Goal: Check status: Check status

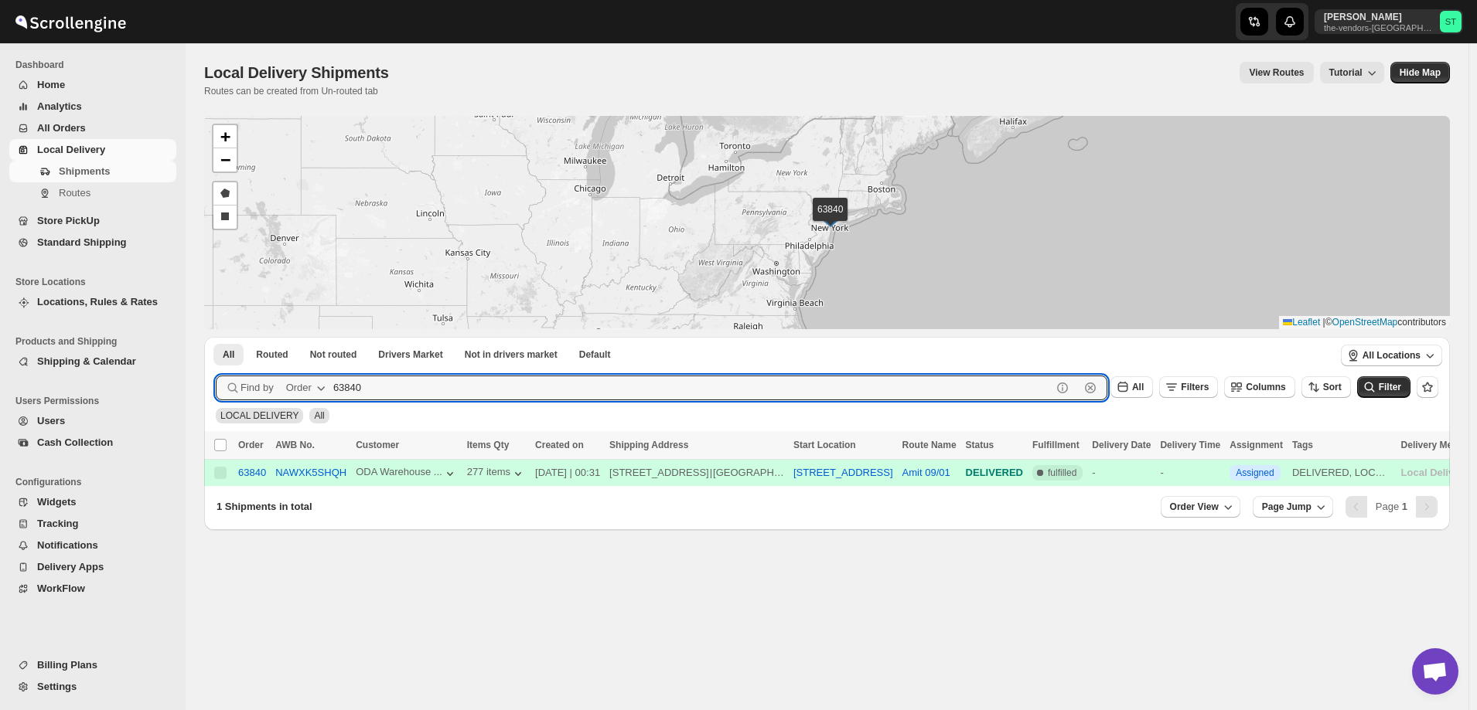
paste input "4729"
type input "64729"
click at [216, 337] on button "Submit" at bounding box center [238, 345] width 44 height 16
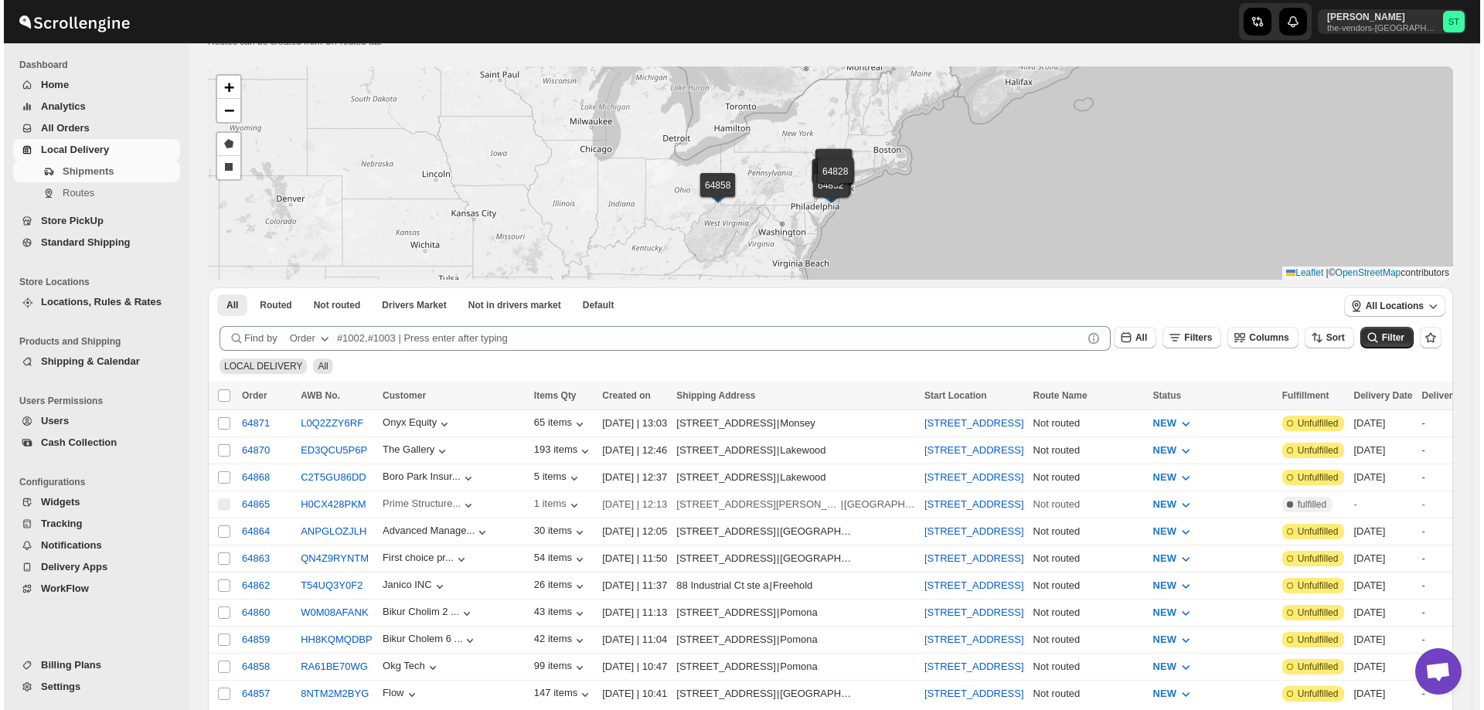
scroll to position [77, 0]
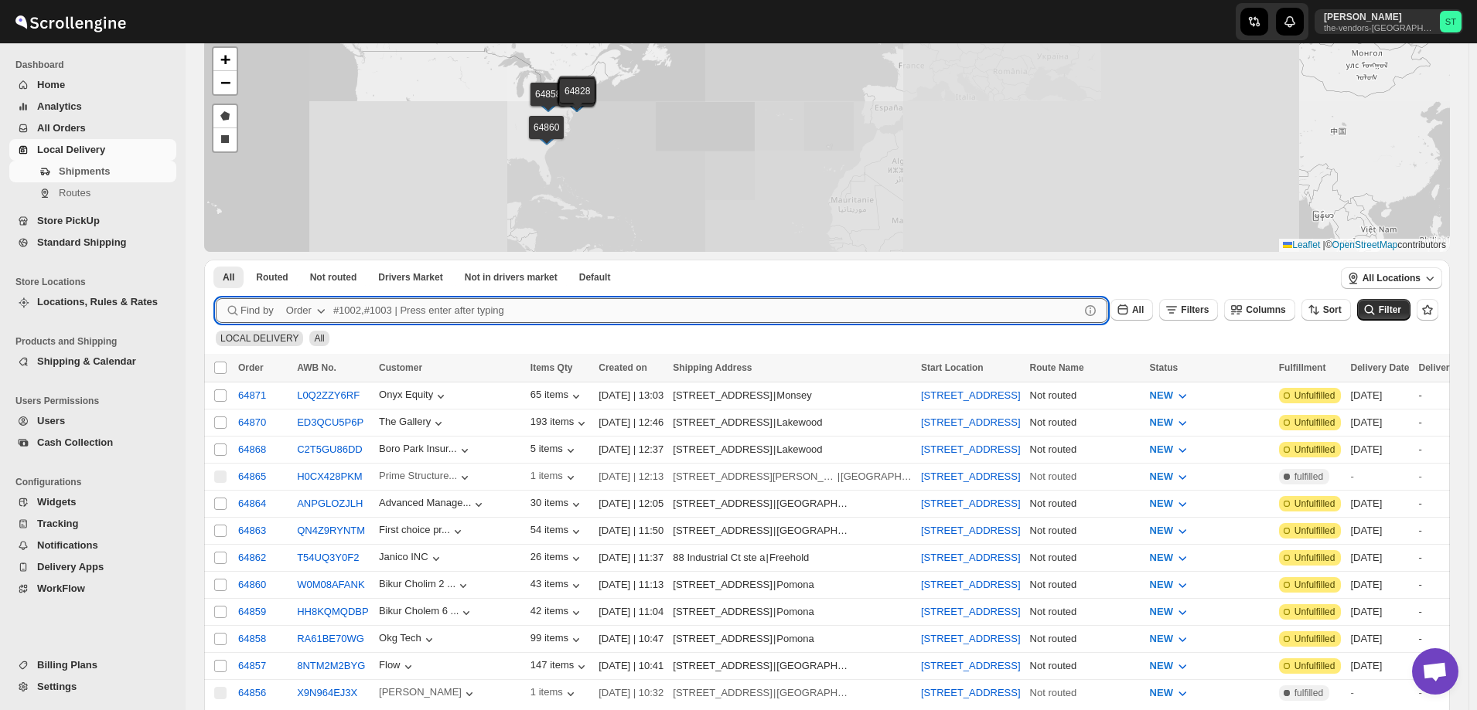
click at [427, 318] on input "text" at bounding box center [706, 310] width 746 height 25
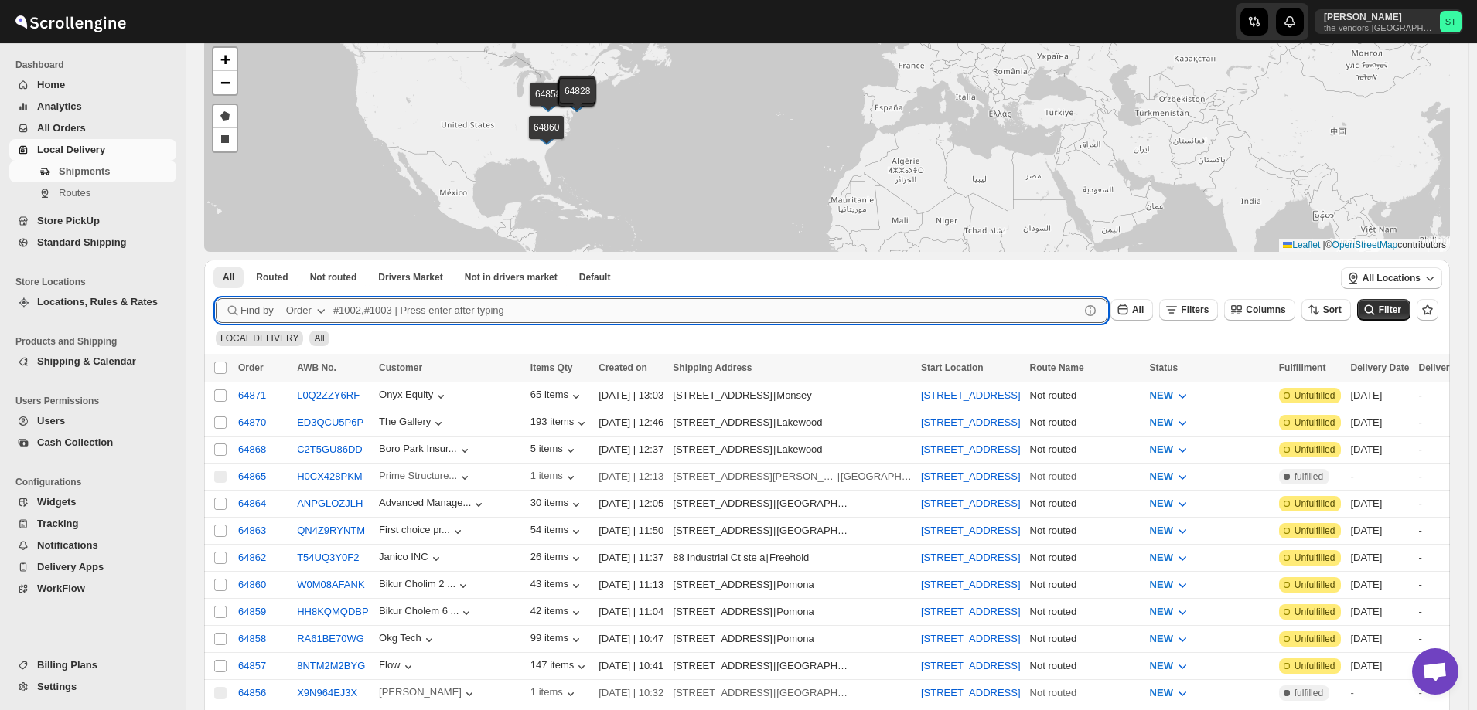
paste input "64729"
type input "64729"
click at [216, 260] on button "Submit" at bounding box center [238, 268] width 44 height 16
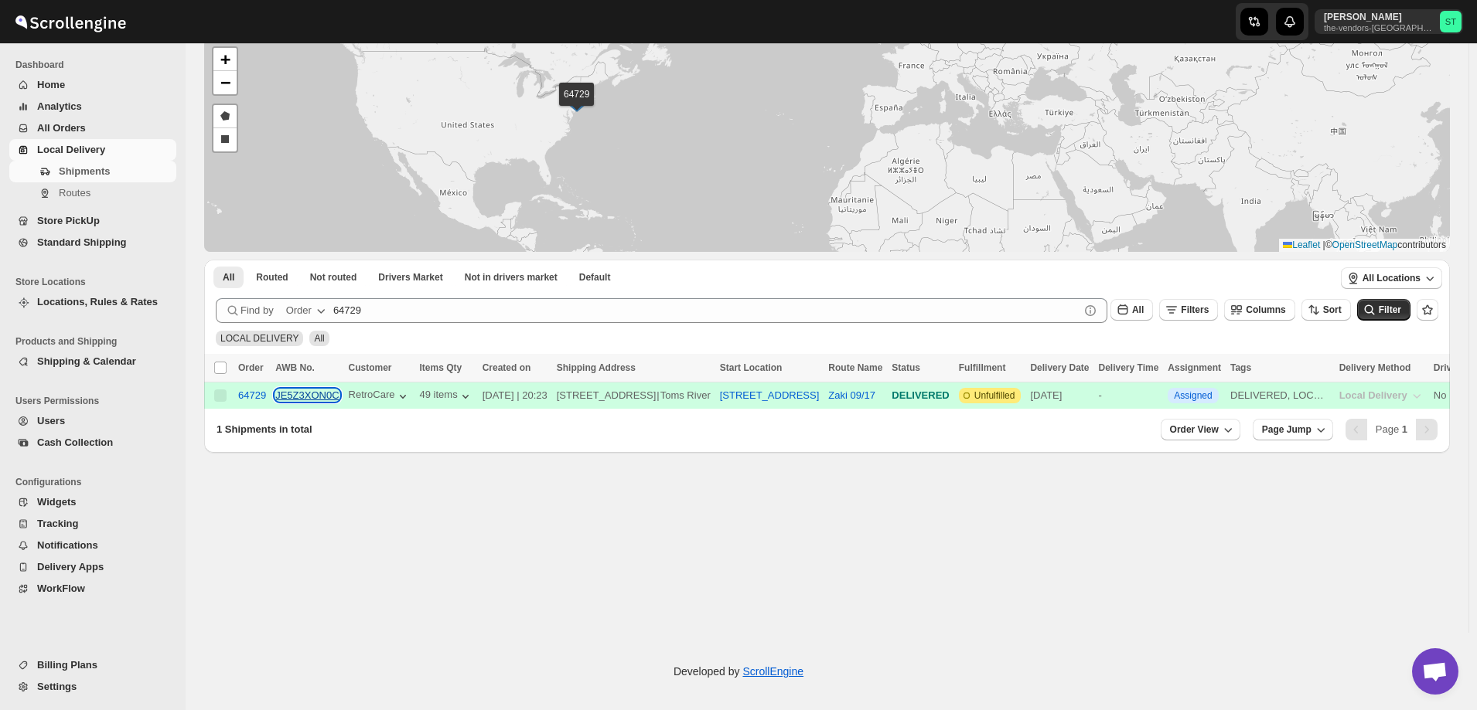
click at [308, 396] on button "JE5Z3XON0C" at bounding box center [306, 396] width 63 height 12
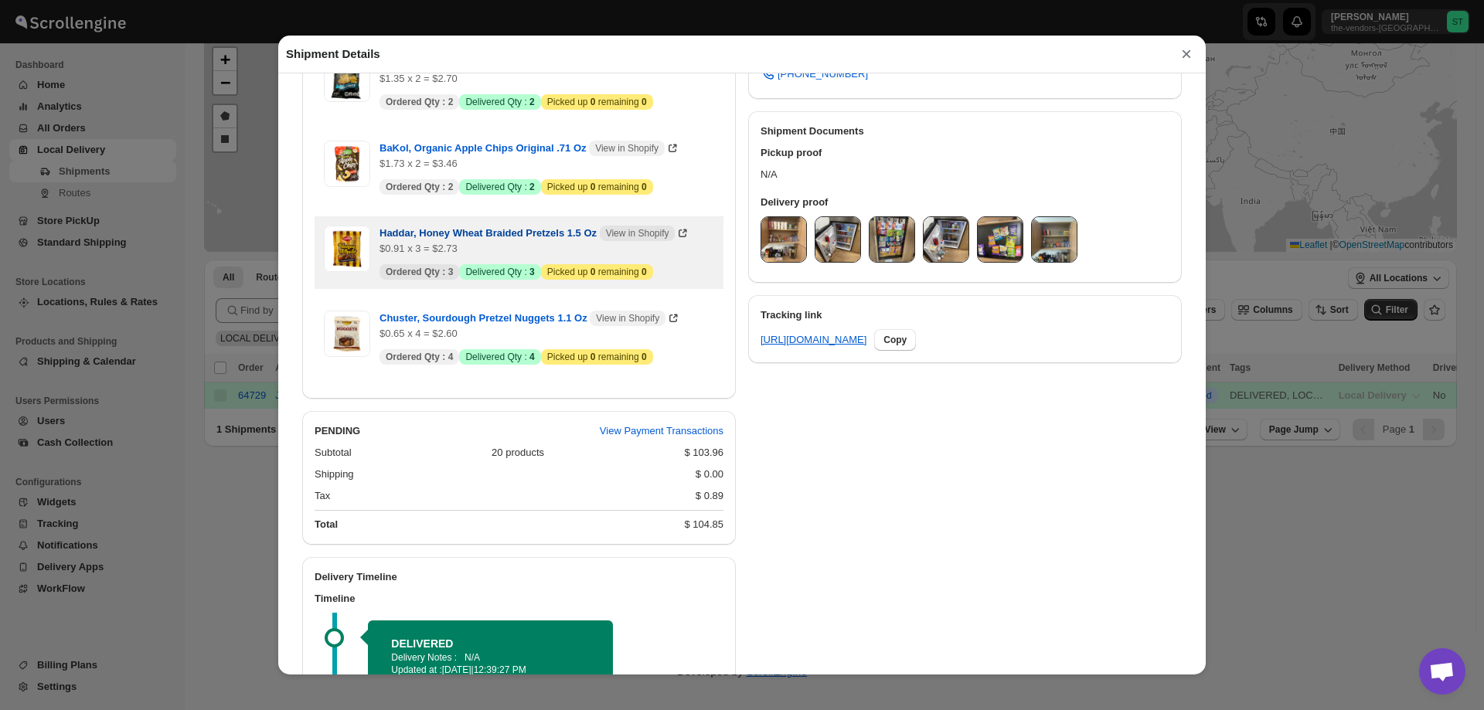
scroll to position [464, 0]
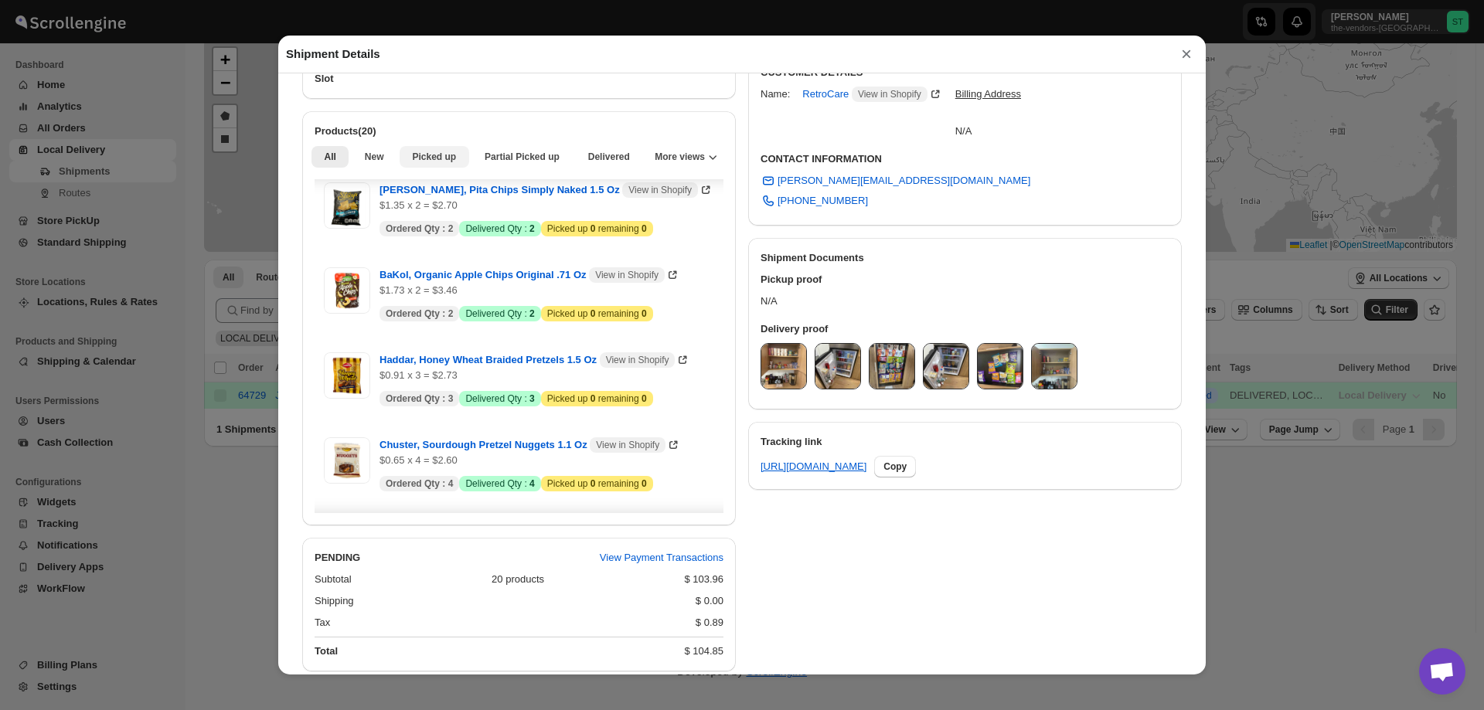
click at [425, 159] on span "Picked up" at bounding box center [434, 157] width 44 height 12
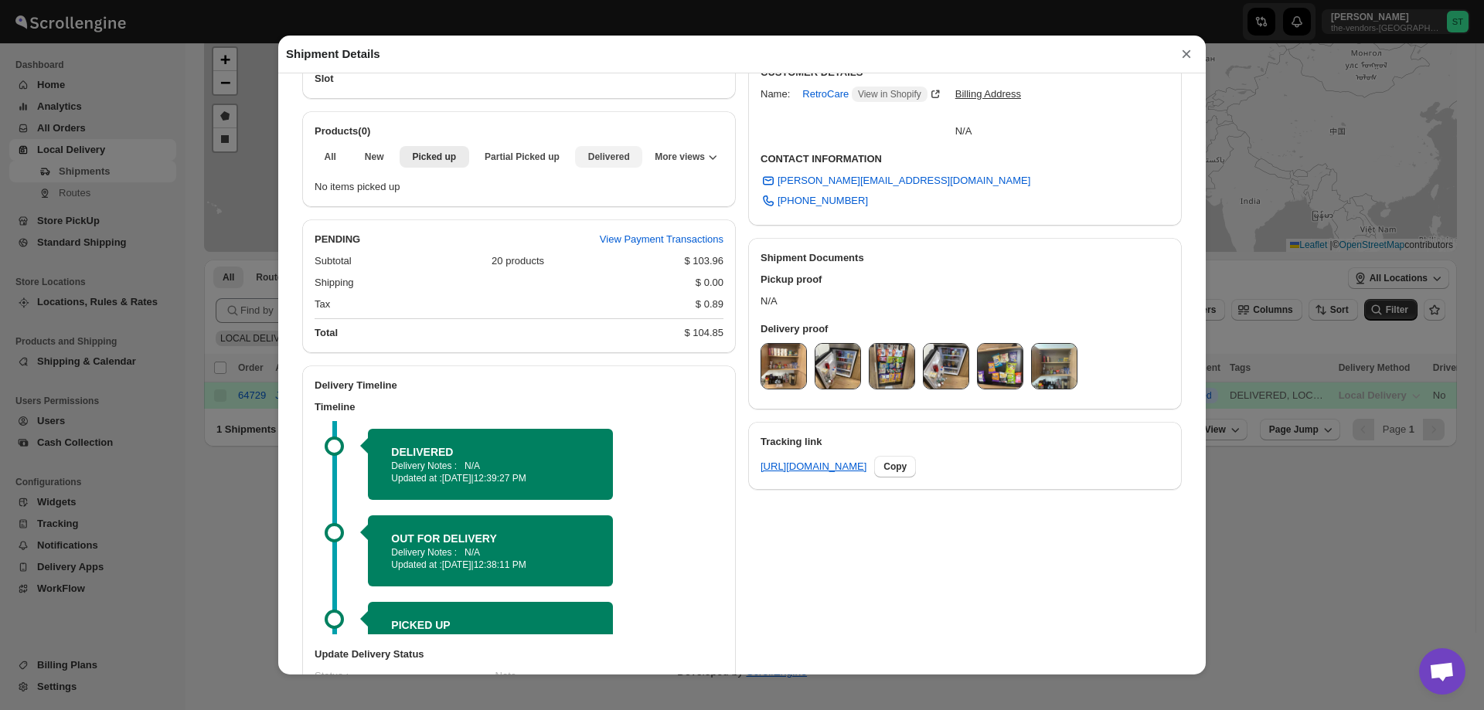
click at [616, 162] on span "Delivered" at bounding box center [609, 157] width 42 height 12
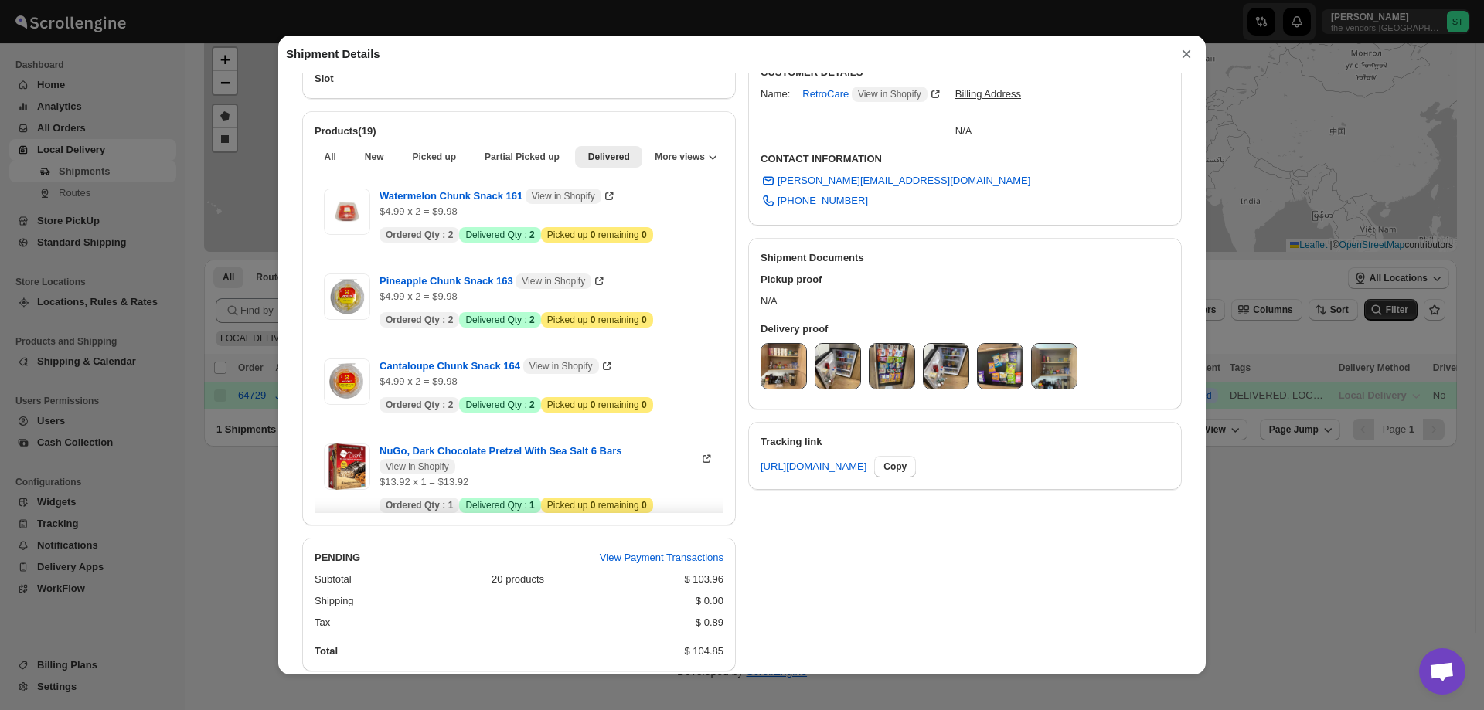
click at [1184, 56] on button "×" at bounding box center [1186, 54] width 23 height 22
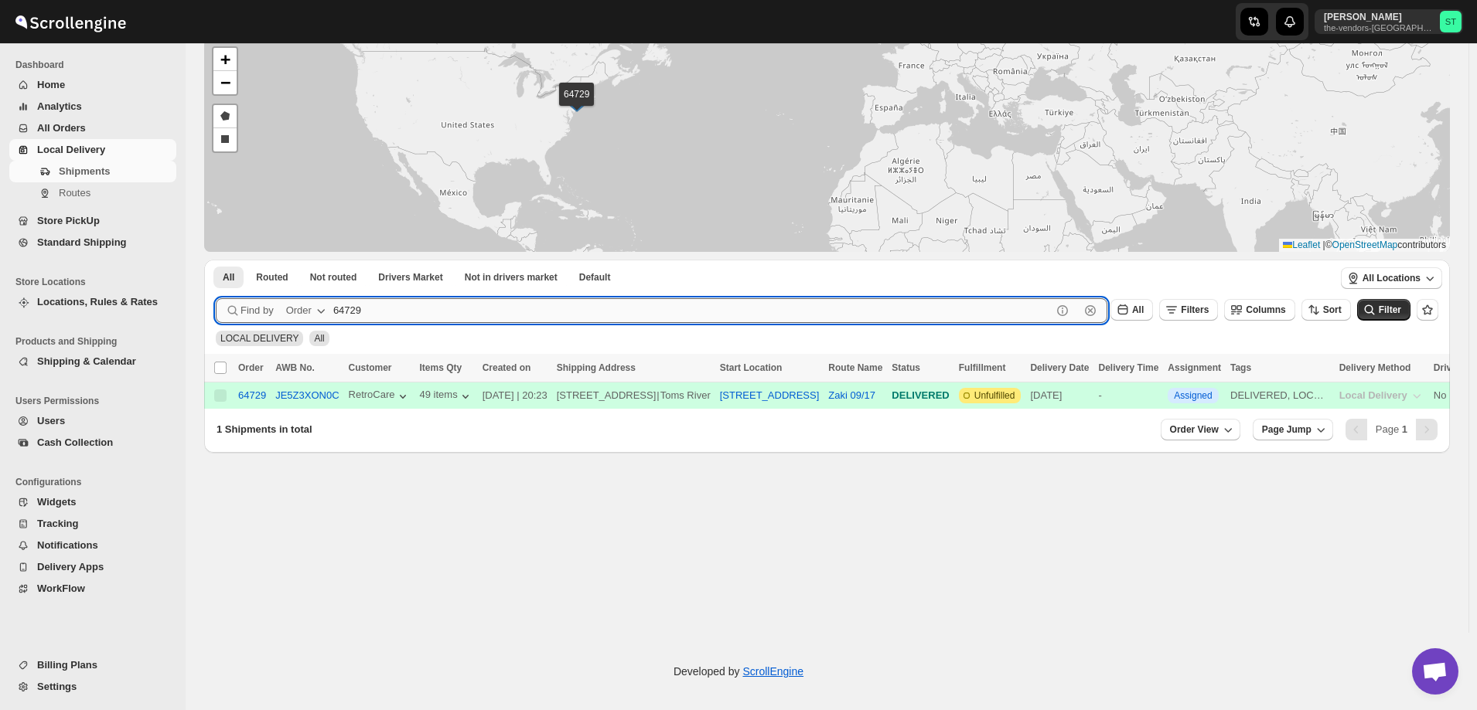
click at [353, 304] on input "64729" at bounding box center [692, 310] width 718 height 25
click at [352, 308] on input "64729" at bounding box center [692, 310] width 718 height 25
paste input "832"
type input "64832"
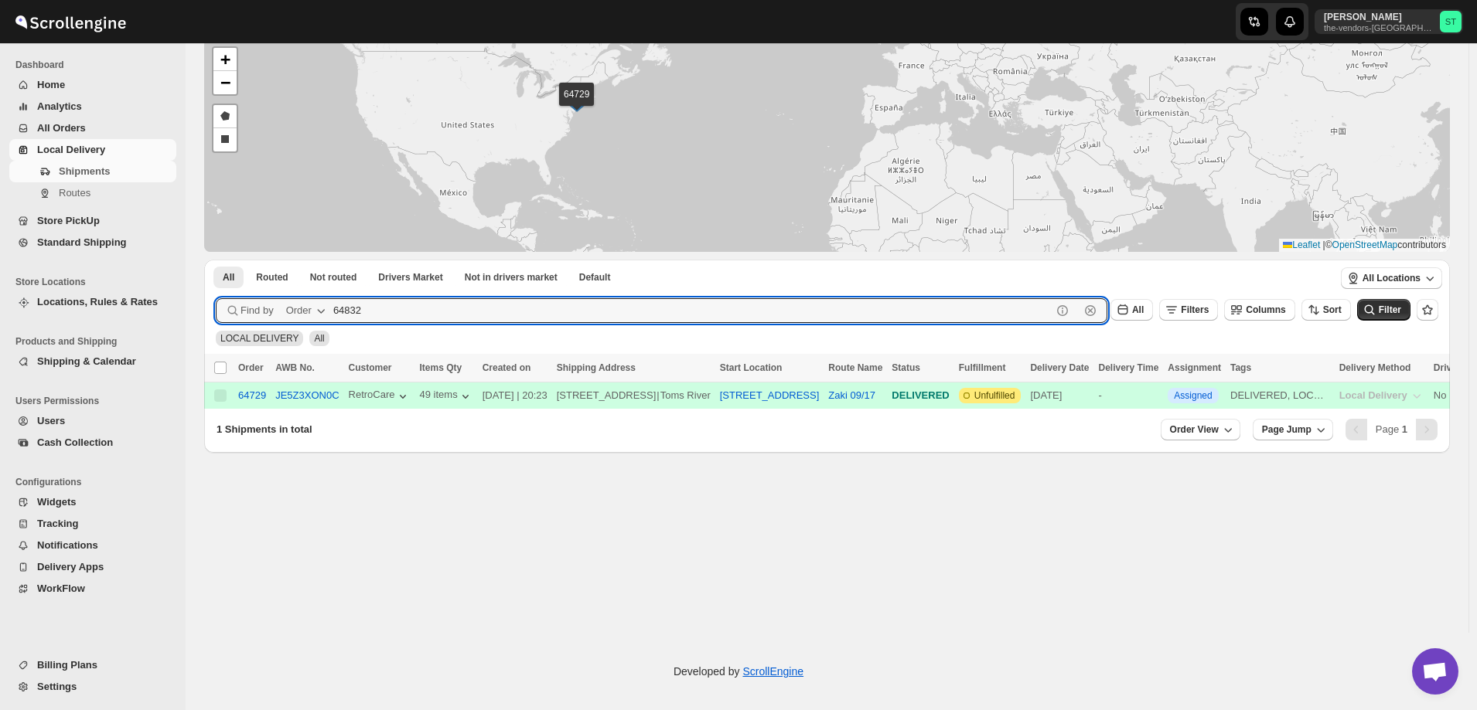
click at [216, 260] on button "Submit" at bounding box center [238, 268] width 44 height 16
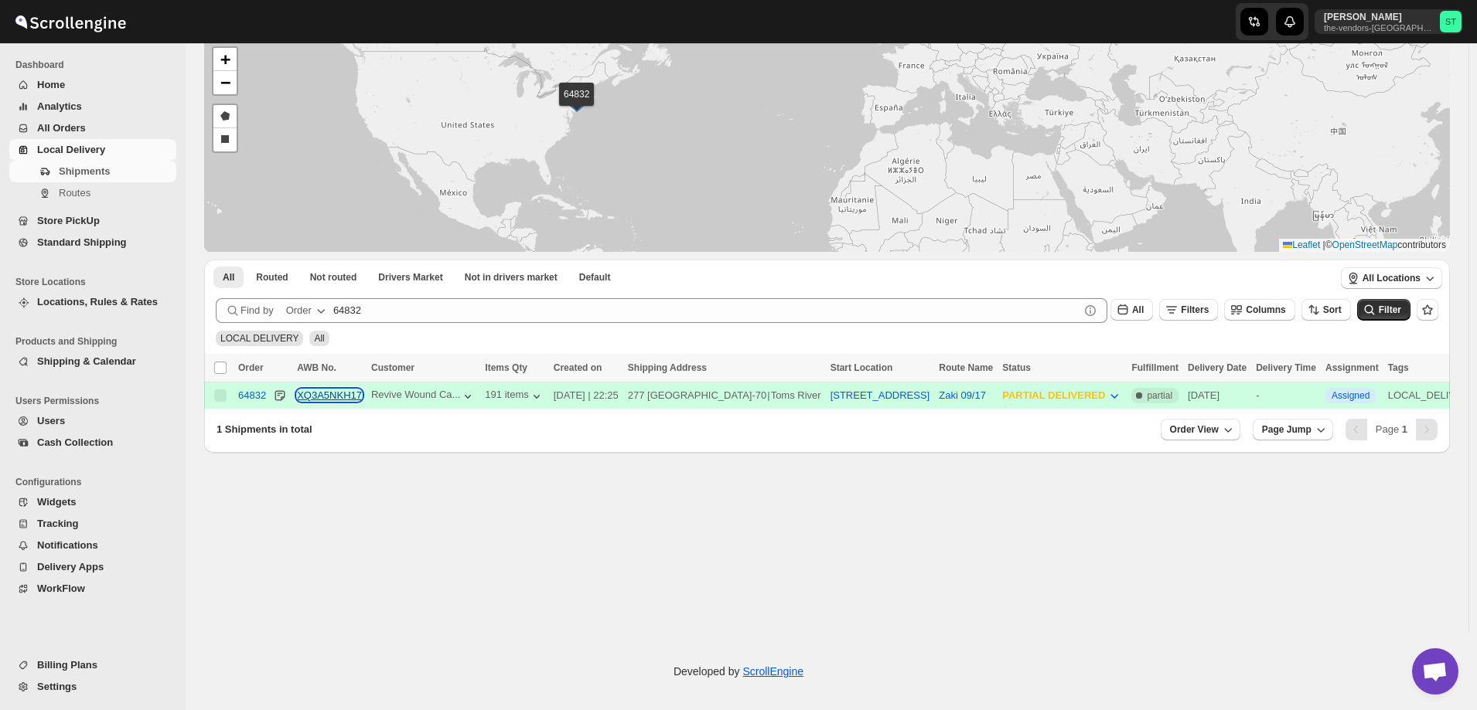
click at [312, 390] on button "XQ3A5NKH17" at bounding box center [329, 396] width 65 height 12
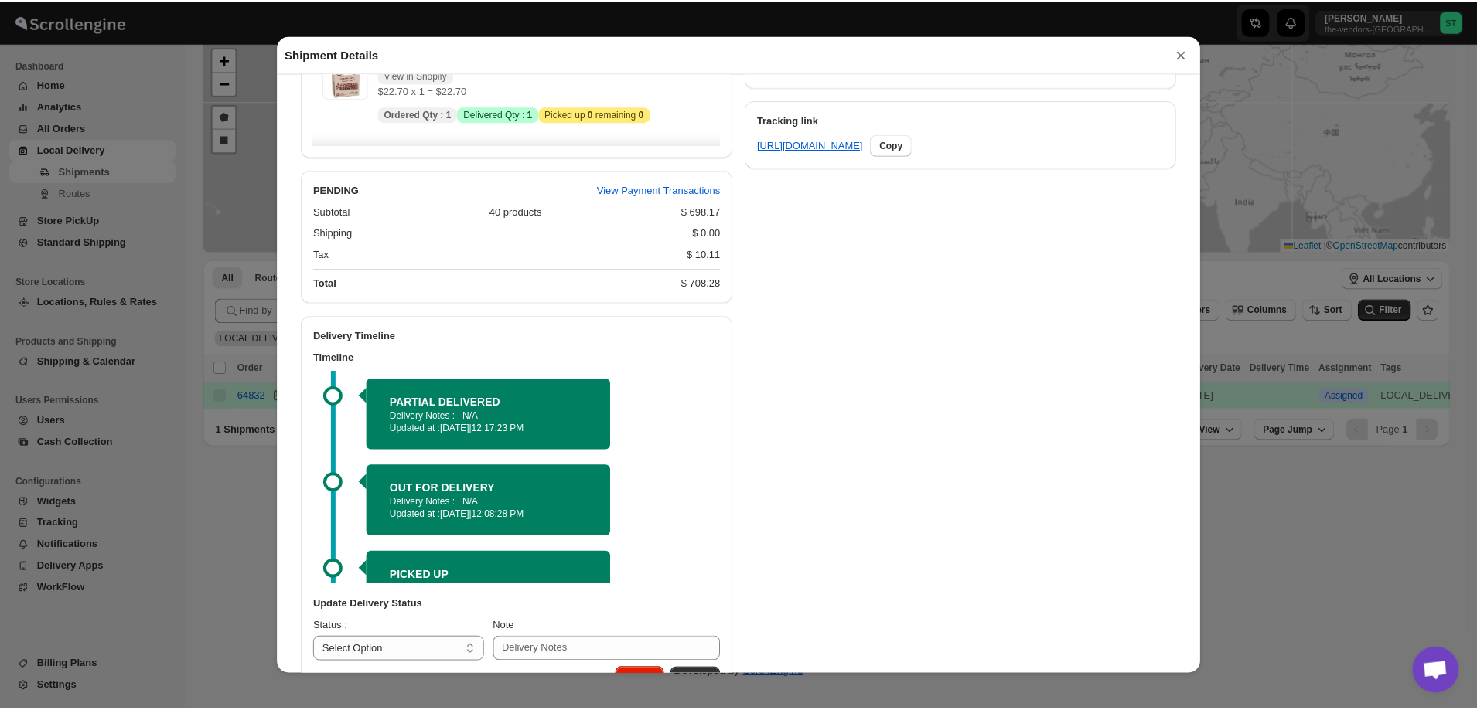
scroll to position [133, 0]
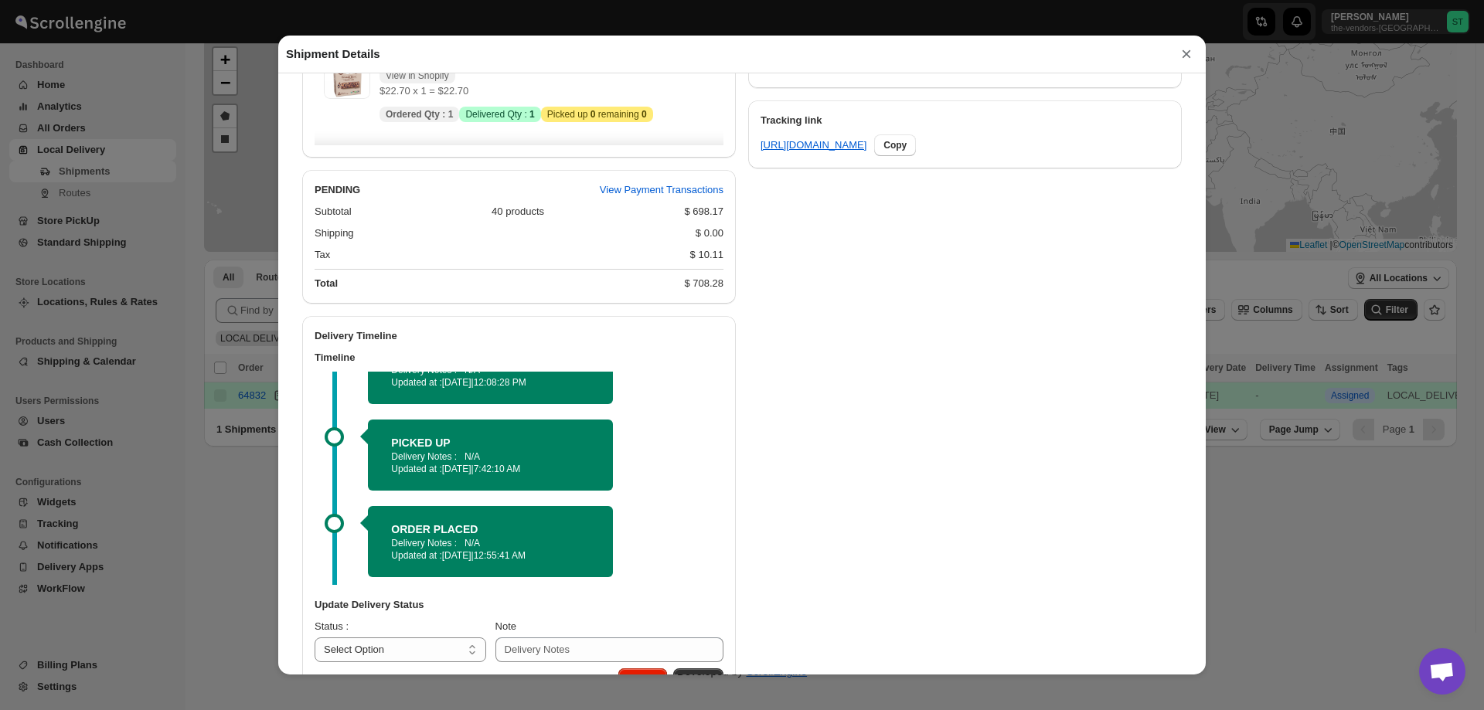
click at [1186, 56] on button "×" at bounding box center [1186, 54] width 23 height 22
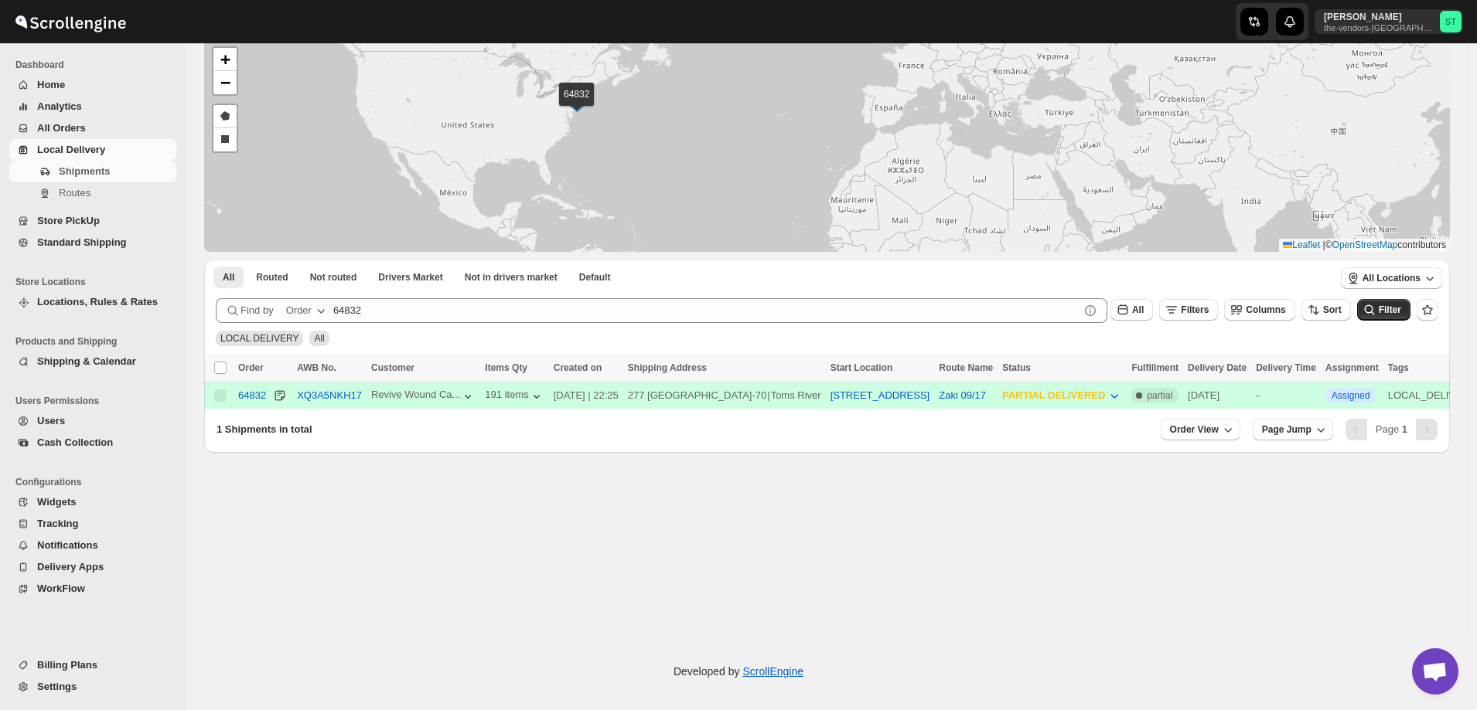
click at [89, 131] on span "All Orders" at bounding box center [105, 128] width 136 height 15
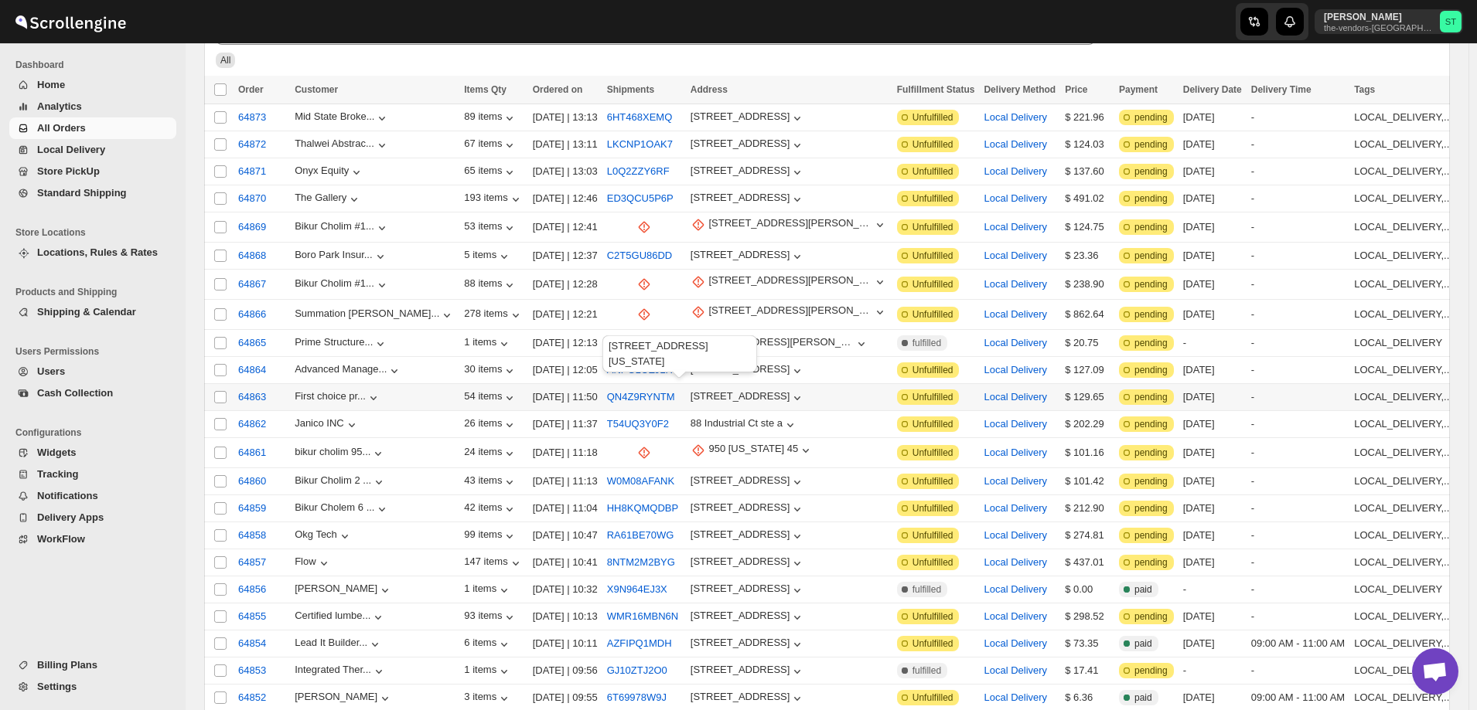
scroll to position [104, 0]
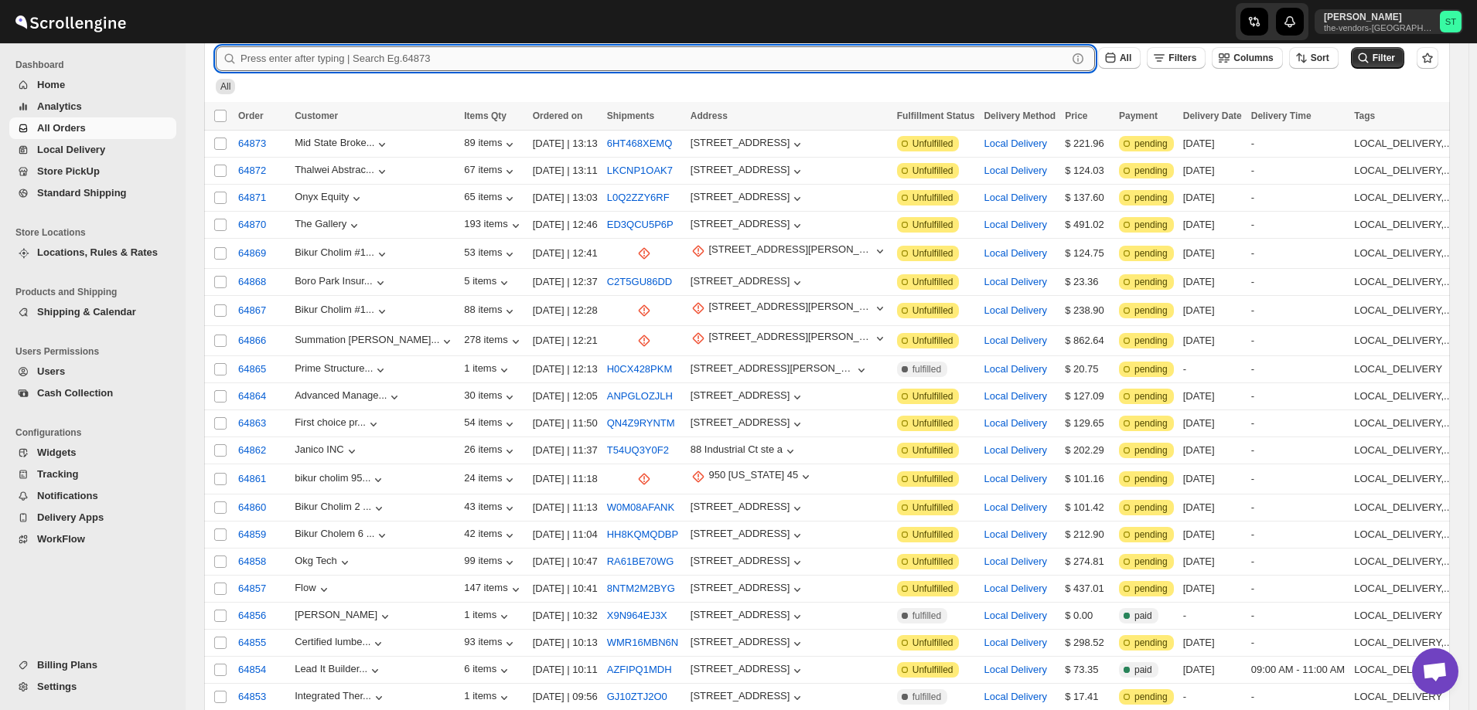
click at [383, 48] on input "text" at bounding box center [653, 58] width 826 height 25
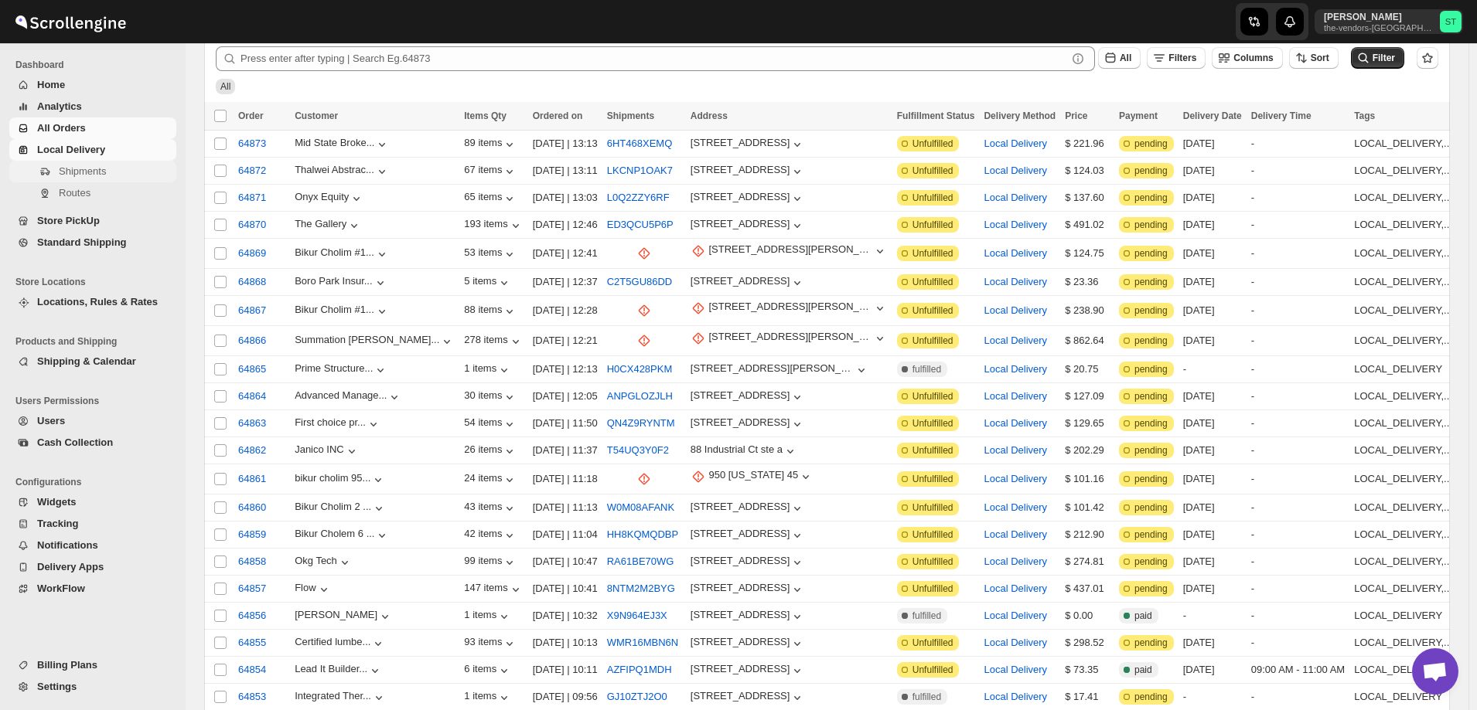
click at [59, 178] on span "Shipments" at bounding box center [116, 171] width 114 height 15
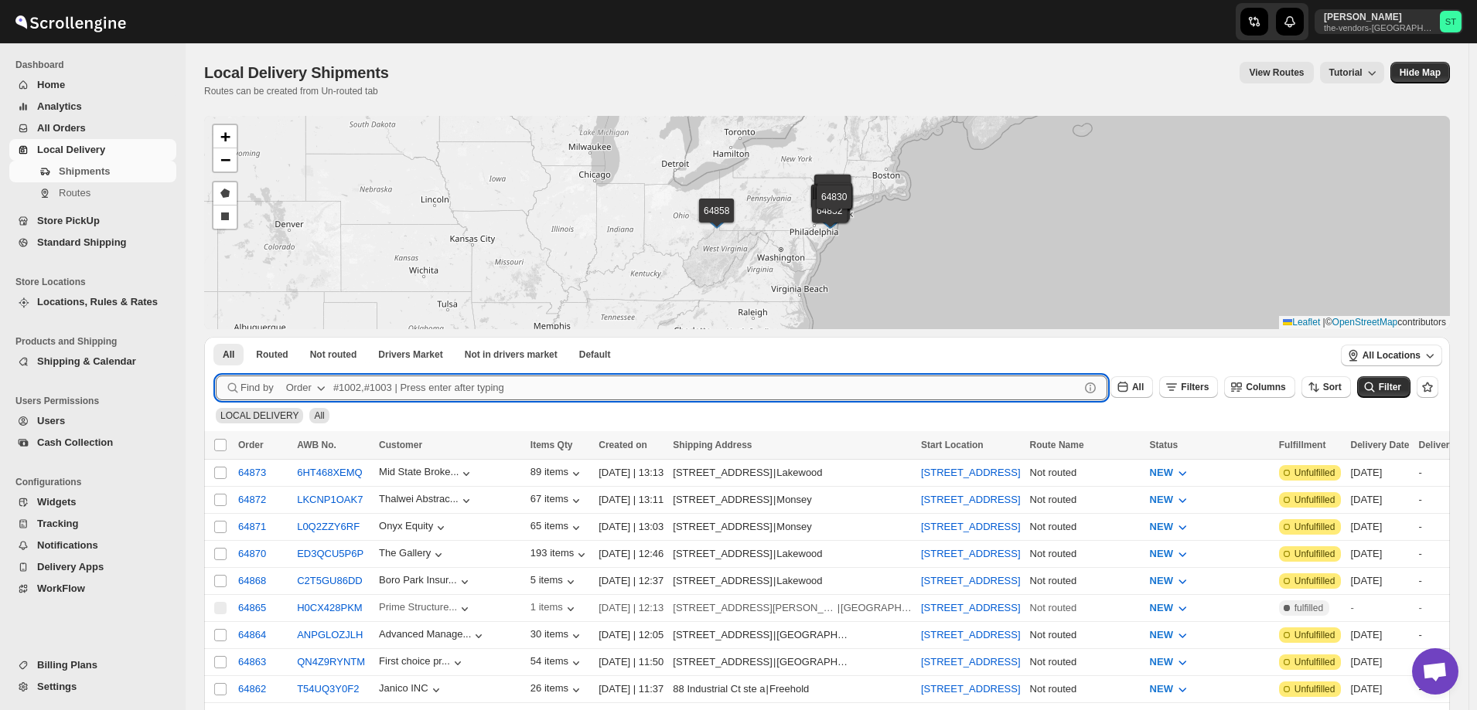
click at [435, 389] on input "text" at bounding box center [706, 388] width 746 height 25
paste input "64729"
type input "64729"
click at [216, 337] on button "Submit" at bounding box center [238, 345] width 44 height 16
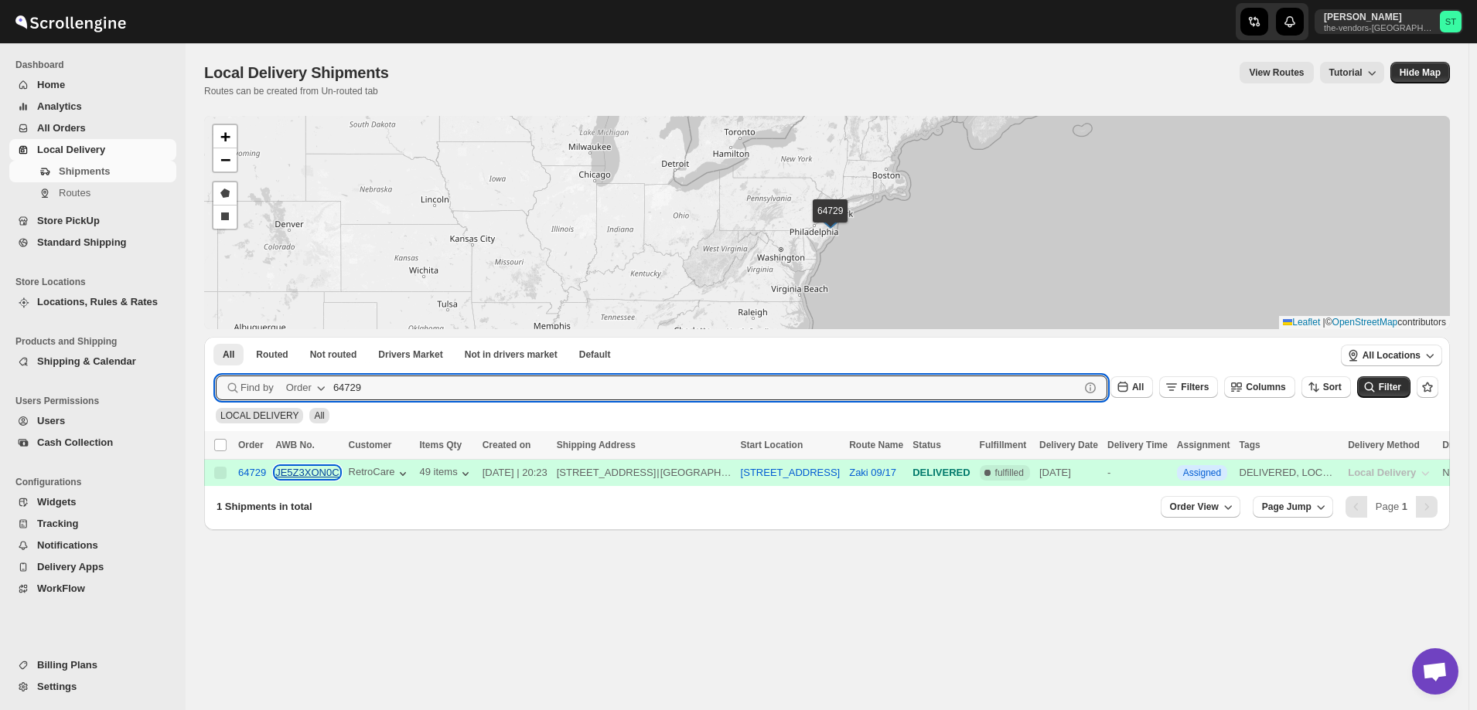
click at [304, 472] on button "JE5Z3XON0C" at bounding box center [306, 473] width 63 height 12
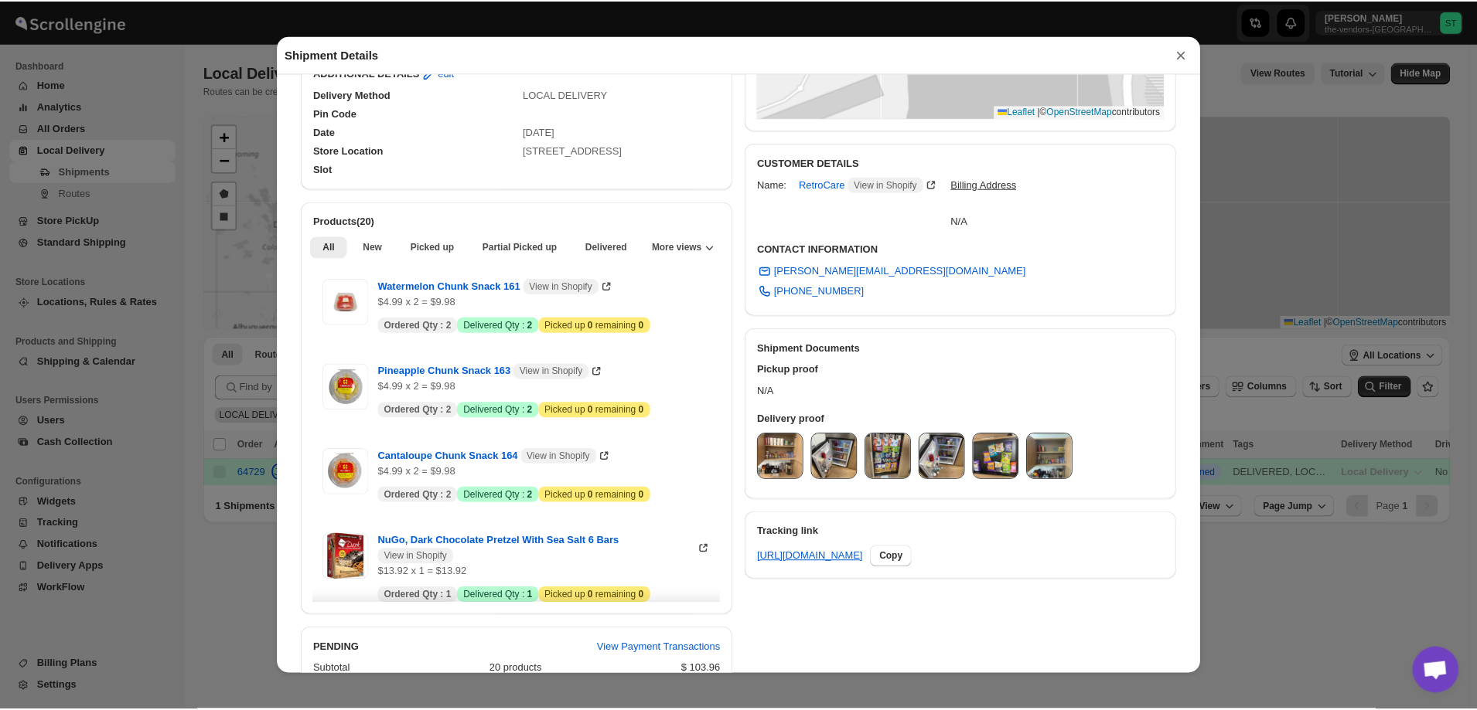
scroll to position [696, 0]
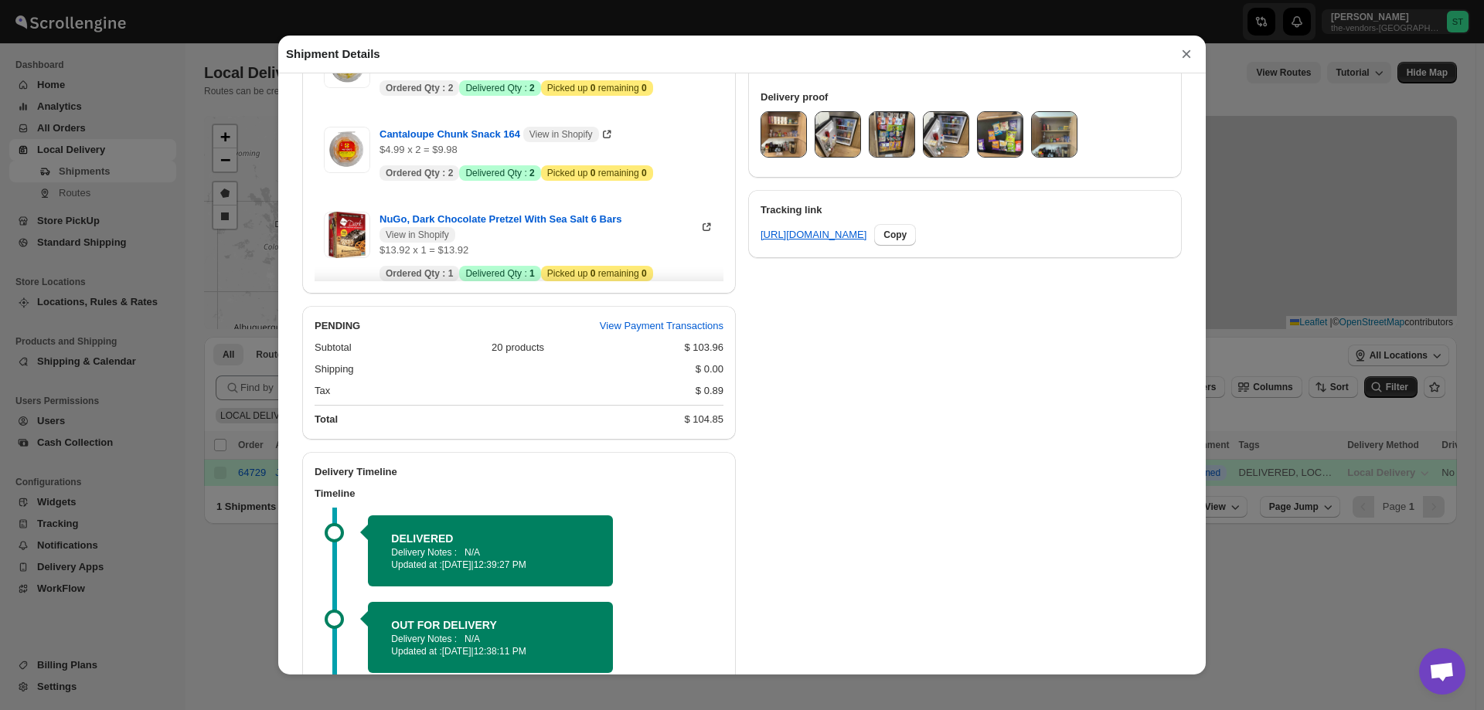
click at [1190, 58] on button "×" at bounding box center [1186, 54] width 23 height 22
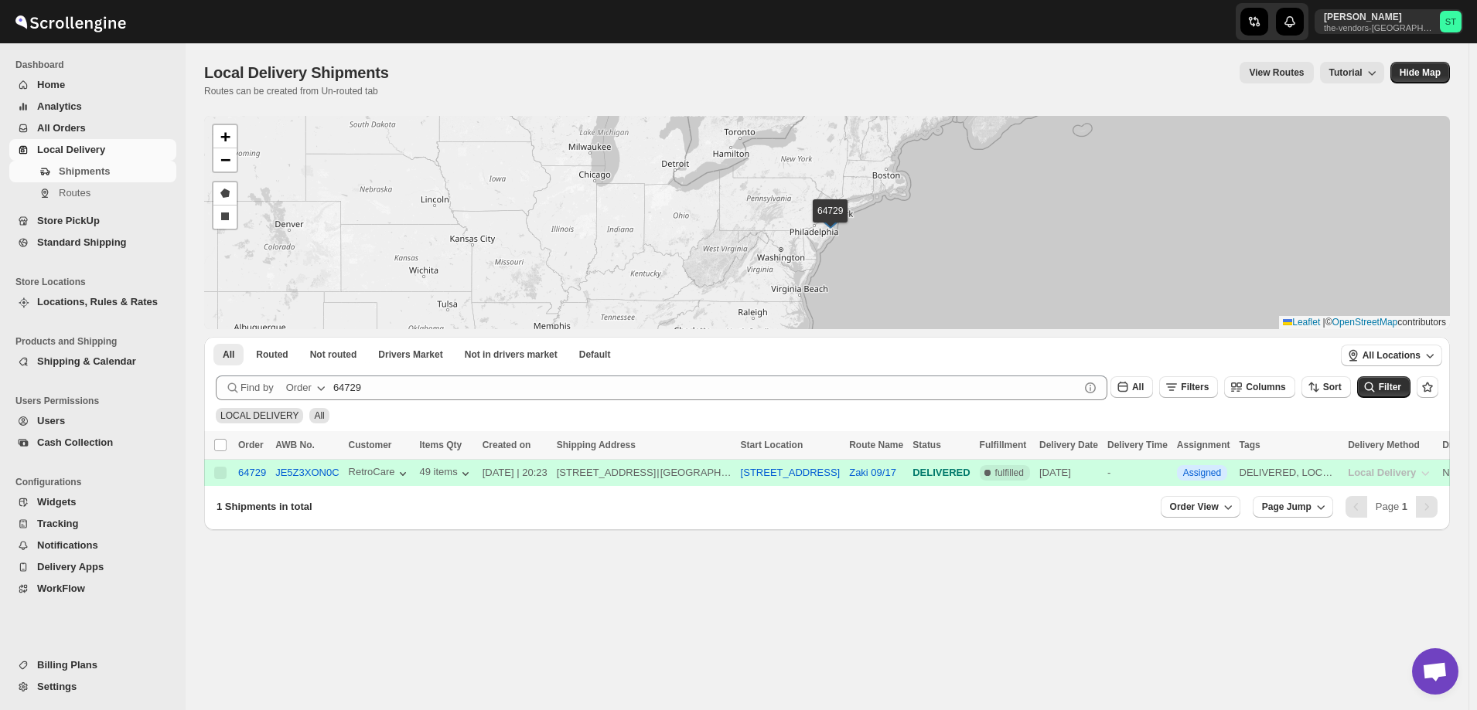
click at [61, 687] on span "Settings" at bounding box center [56, 687] width 39 height 12
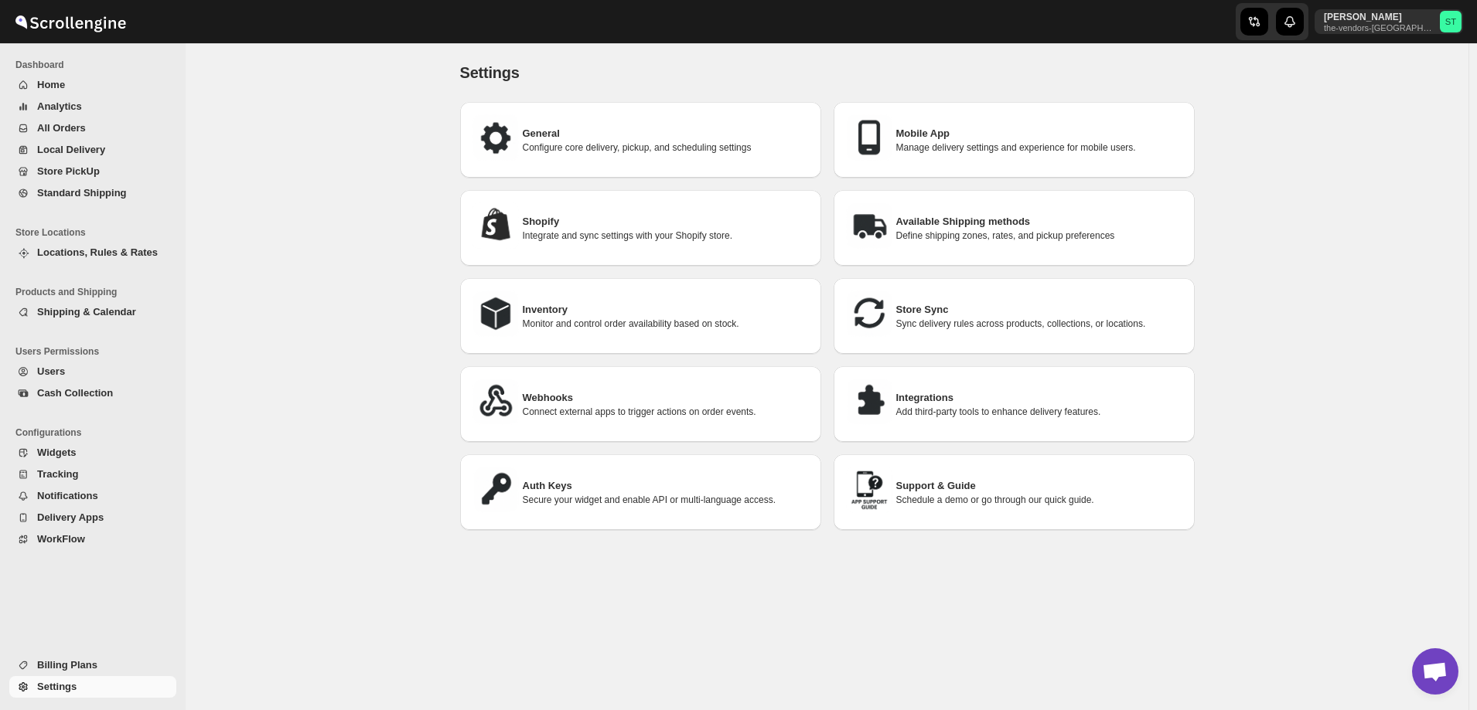
click at [935, 417] on div "Integrations Add third-party tools to enhance delivery features." at bounding box center [1014, 404] width 336 height 51
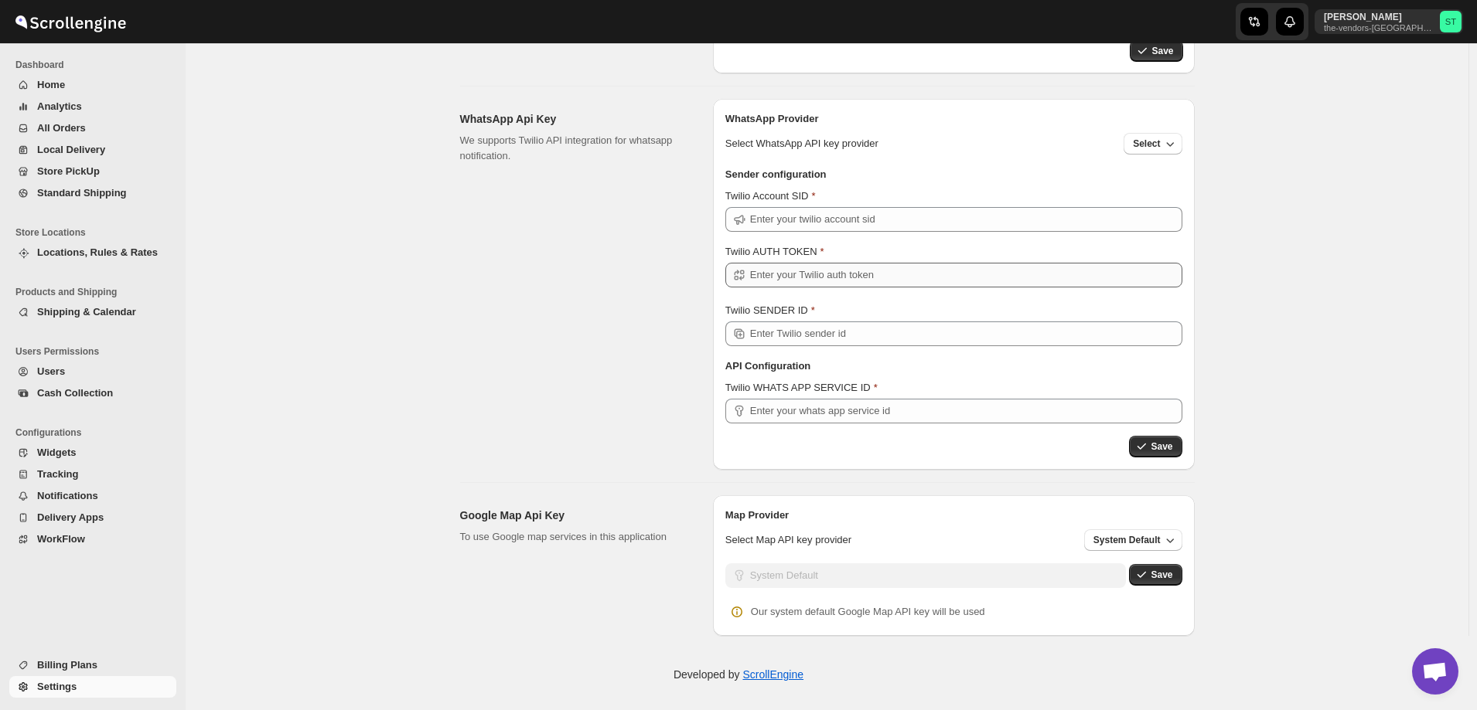
scroll to position [411, 0]
click at [1157, 541] on span "System Default" at bounding box center [1126, 537] width 67 height 12
click at [1129, 593] on div "Google Map" at bounding box center [1109, 598] width 55 height 15
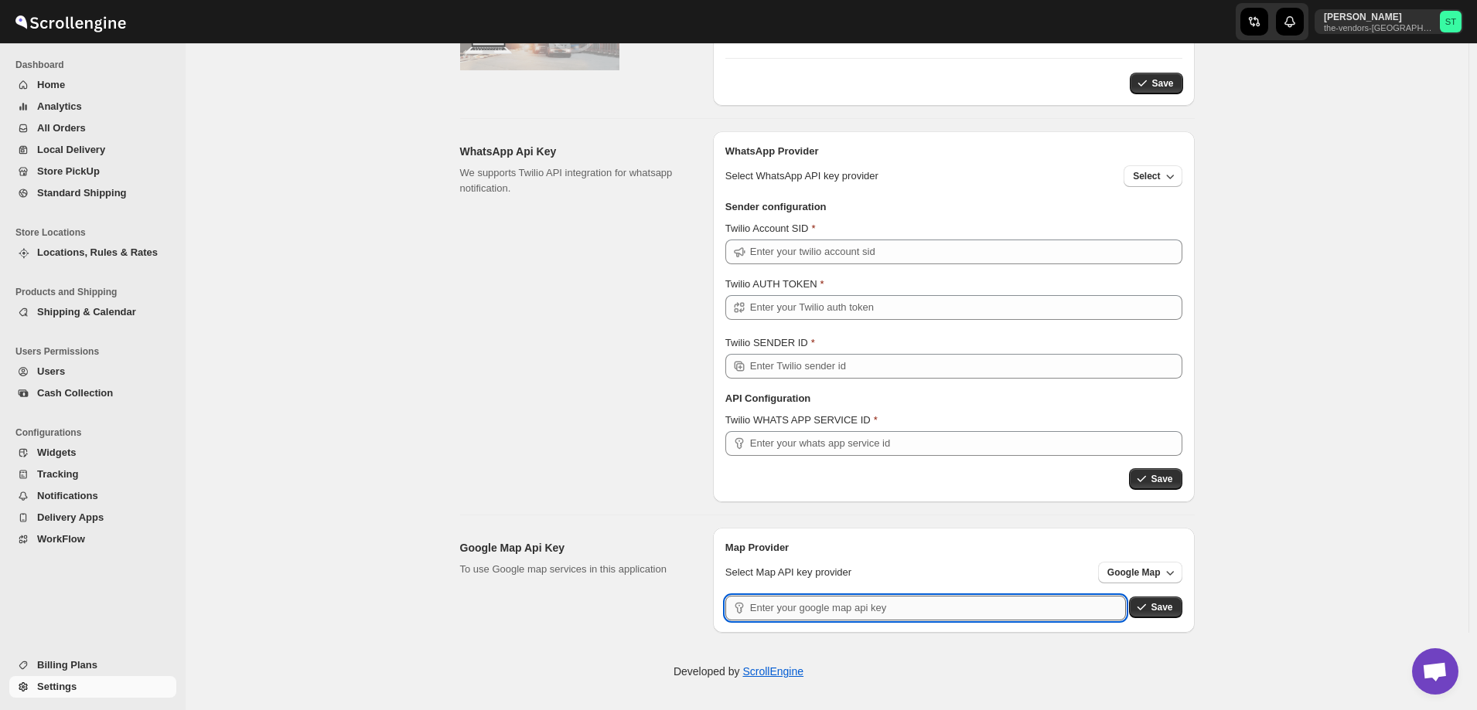
click at [1037, 602] on input "text" at bounding box center [938, 608] width 376 height 25
paste input "AIzaSyCVKNmsu3Ywh2sBrgUID-LBm0RsMCTxRcw"
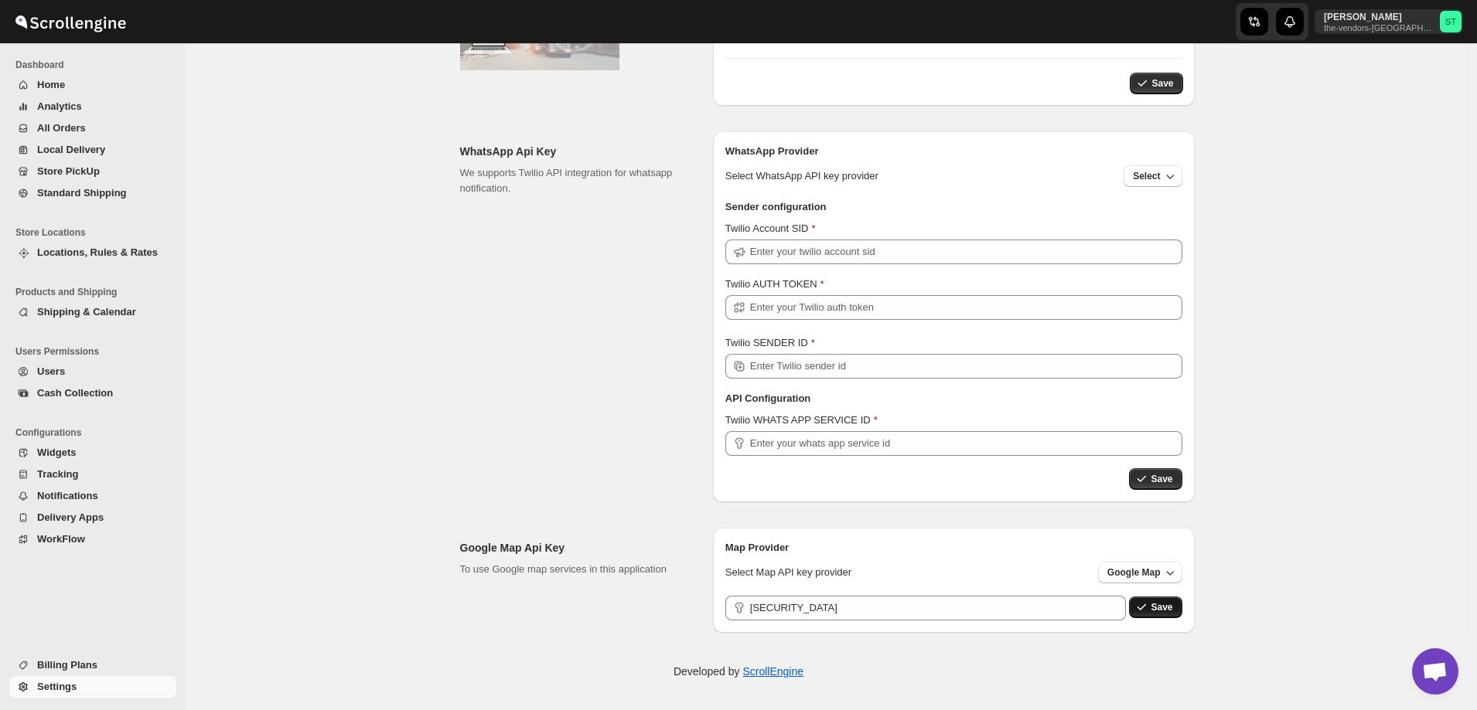
click at [1164, 603] on span "Save" at bounding box center [1161, 607] width 22 height 12
click at [936, 608] on input "AIzaSyCVKNmsu3Ywh2sBrgUID-LBm0RsMCTxRcw" at bounding box center [938, 608] width 376 height 25
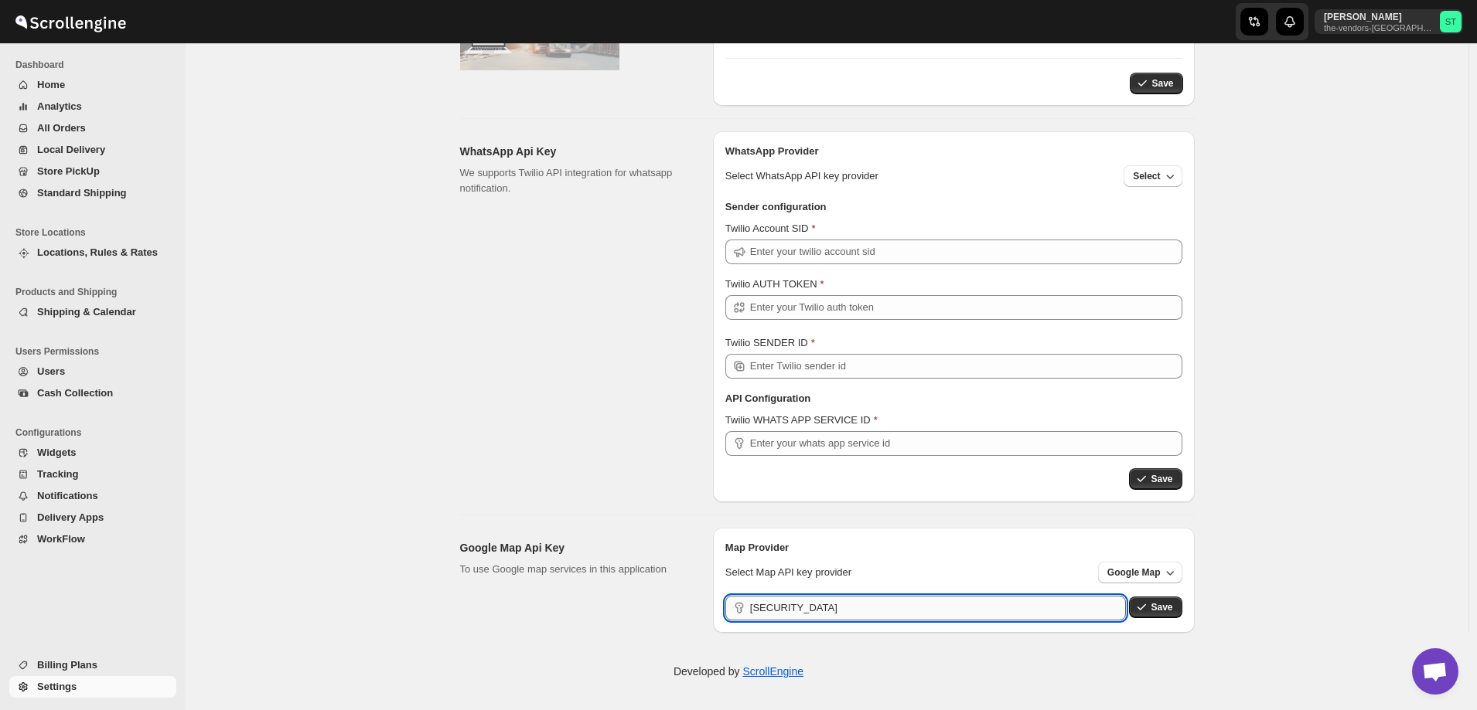
paste input "BhC9gjTLccRzyxw8aQGNbqgs7Cni8ehlo"
type input "AIzaSyBhC9gjTLccRzyxw8aQGNbqgs7Cni8ehlo"
click at [1149, 611] on icon "button" at bounding box center [1140, 607] width 15 height 15
click at [73, 128] on span "All Orders" at bounding box center [61, 128] width 49 height 12
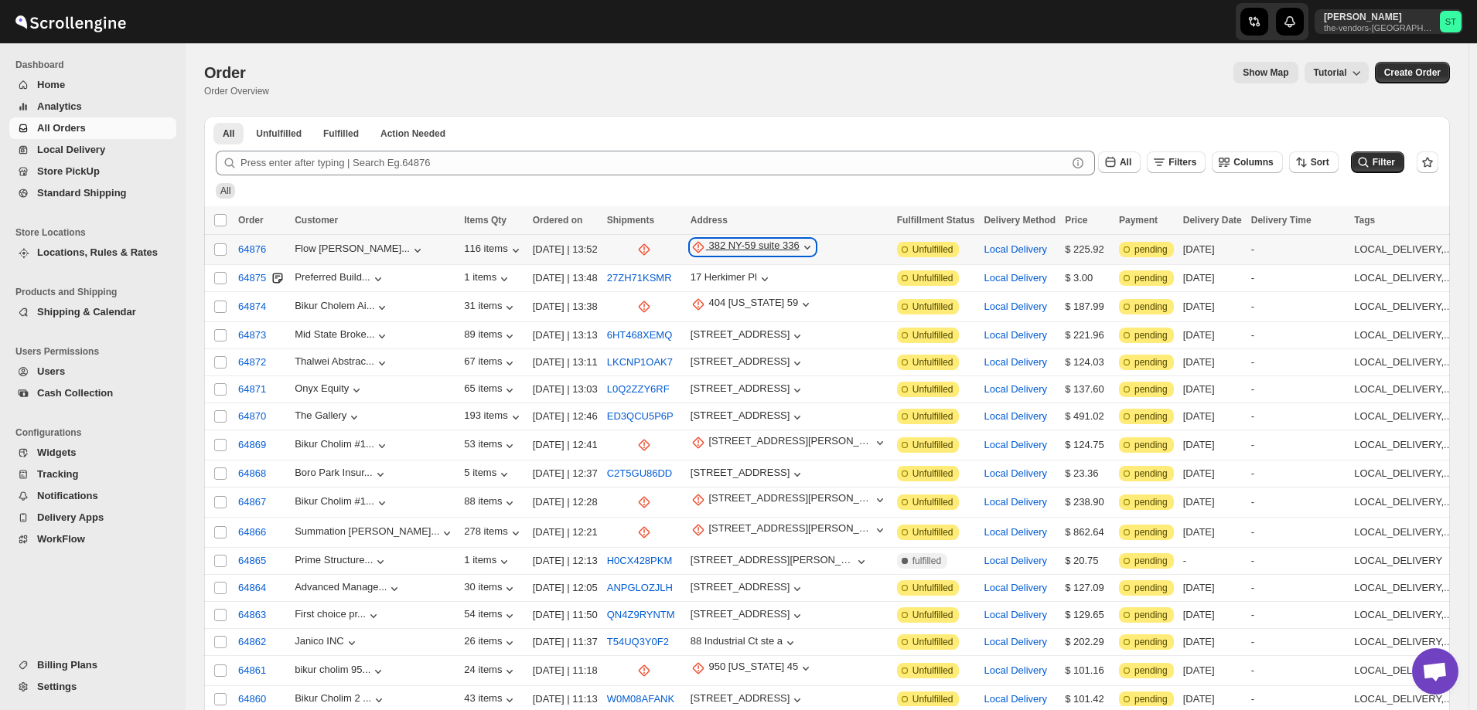
click at [718, 253] on div "382 NY-59 suite 336" at bounding box center [753, 247] width 90 height 15
click at [723, 246] on div "382 NY-59 suite 336" at bounding box center [753, 247] width 90 height 15
click at [700, 325] on span "Update manually" at bounding box center [714, 331] width 76 height 12
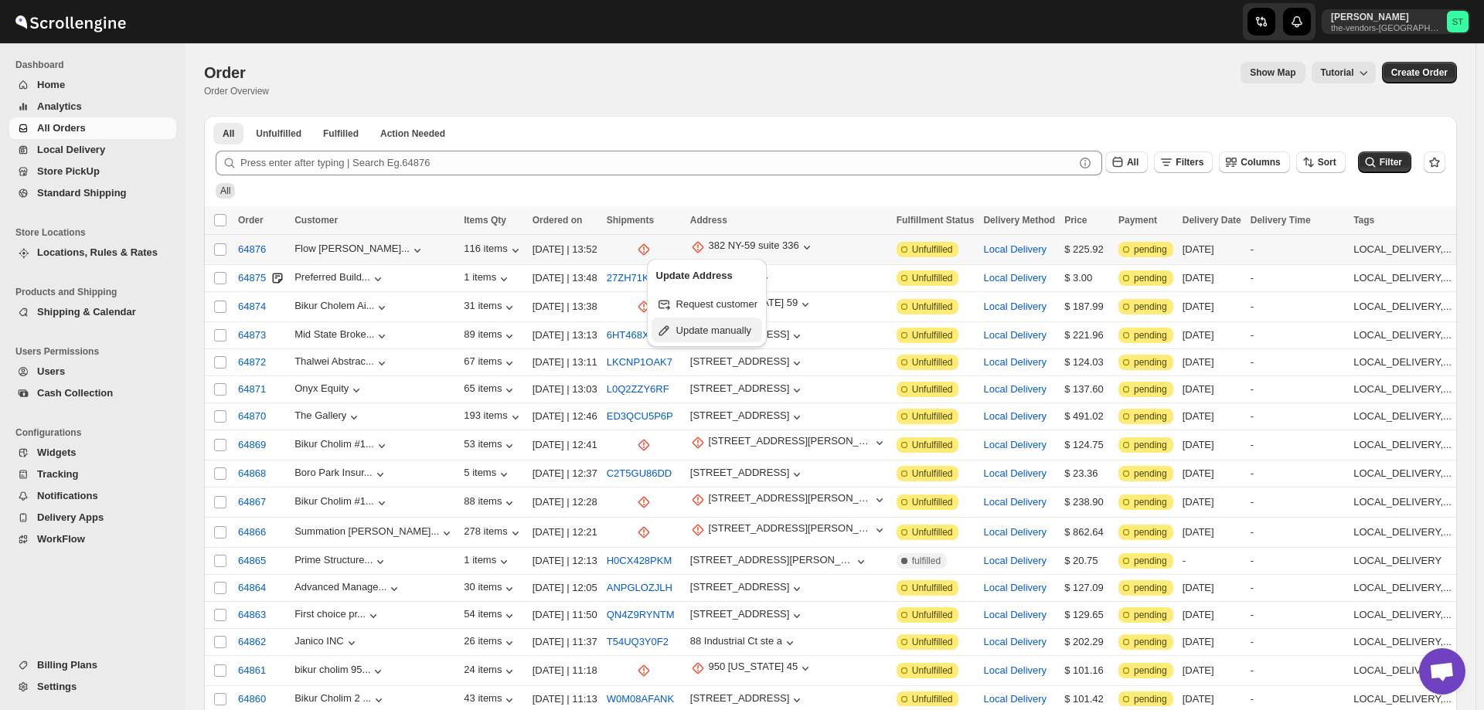
select select "US"
select select "[US_STATE]"
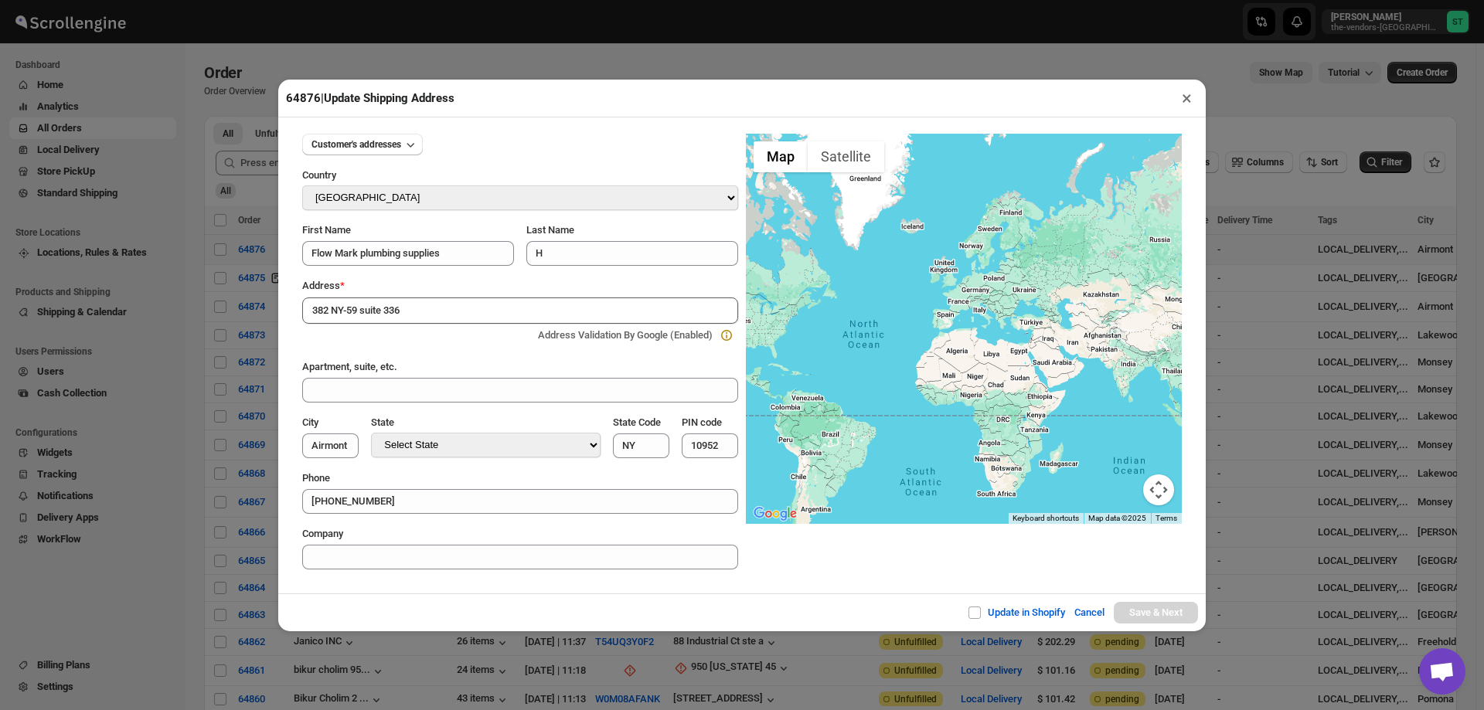
click at [1186, 103] on button "×" at bounding box center [1187, 98] width 22 height 22
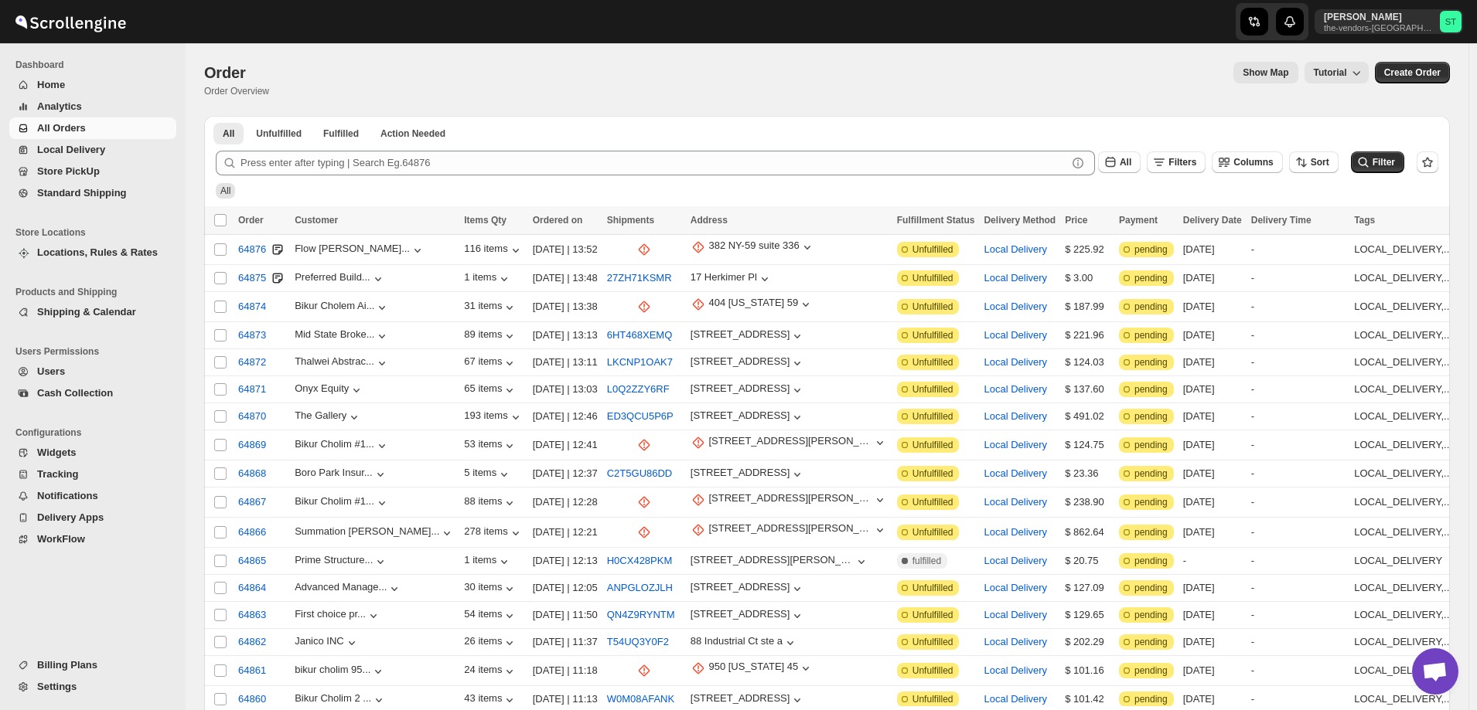
drag, startPoint x: 666, startPoint y: 149, endPoint x: 922, endPoint y: 107, distance: 259.4
click at [925, 104] on div "Order. This page is ready Order Order Overview Show Map Tutorial More actions S…" at bounding box center [826, 79] width 1245 height 73
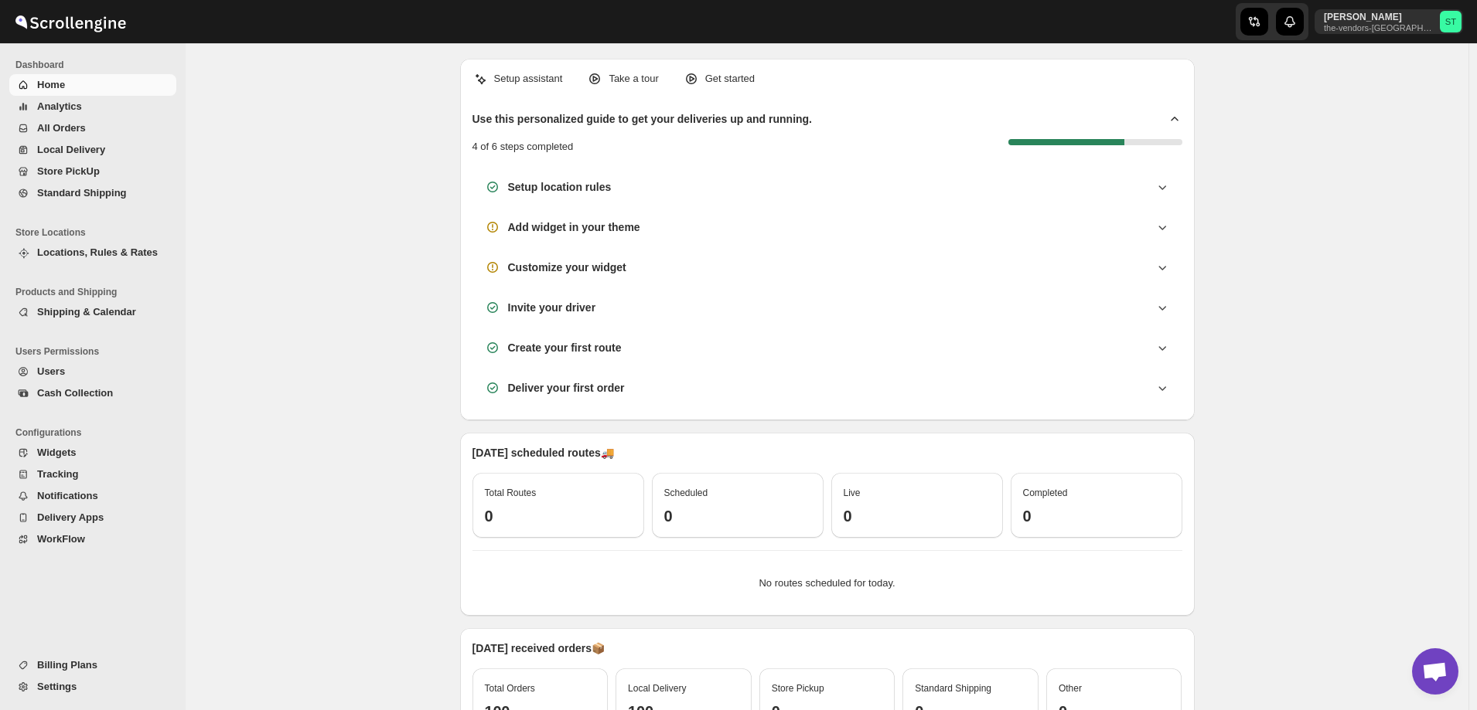
click at [68, 129] on span "All Orders" at bounding box center [61, 128] width 49 height 12
